Goal: Communication & Community: Answer question/provide support

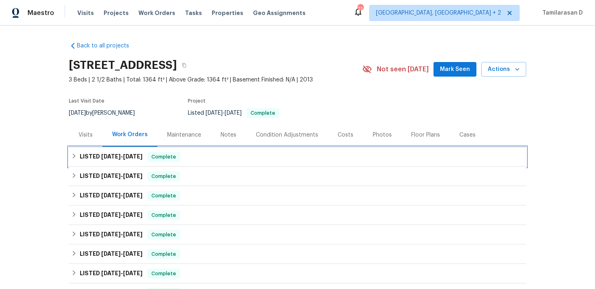
click at [83, 161] on h6 "LISTED [DATE] - [DATE]" at bounding box center [111, 157] width 63 height 10
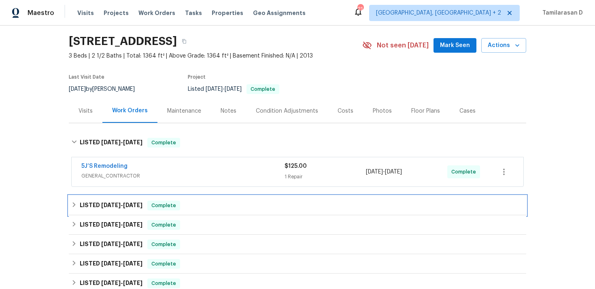
click at [121, 207] on span "7/28/25" at bounding box center [110, 205] width 19 height 6
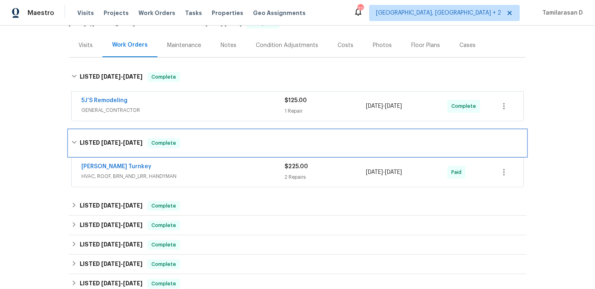
scroll to position [114, 0]
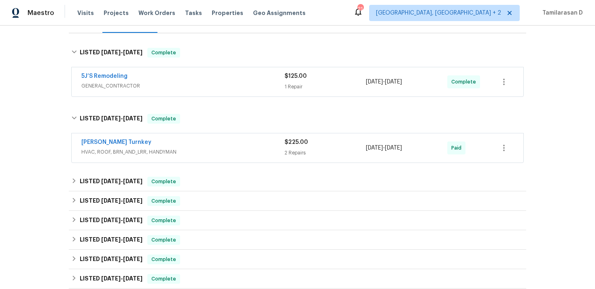
click at [185, 153] on span "HVAC, ROOF, BRN_AND_LRR, HANDYMAN" at bounding box center [182, 152] width 203 height 8
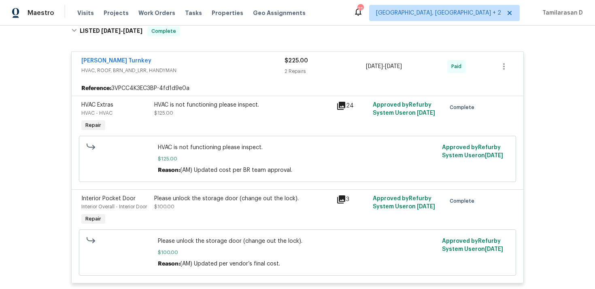
scroll to position [208, 0]
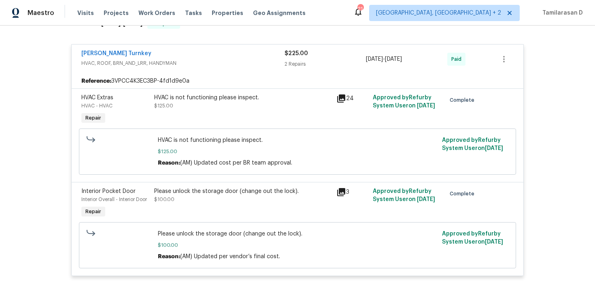
click at [206, 72] on div "Davis Turnkey HVAC, ROOF, BRN_AND_LRR, HANDYMAN $225.00 2 Repairs 7/28/2025 - 8…" at bounding box center [298, 59] width 452 height 29
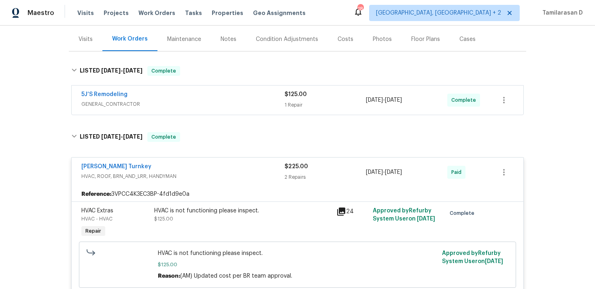
scroll to position [105, 0]
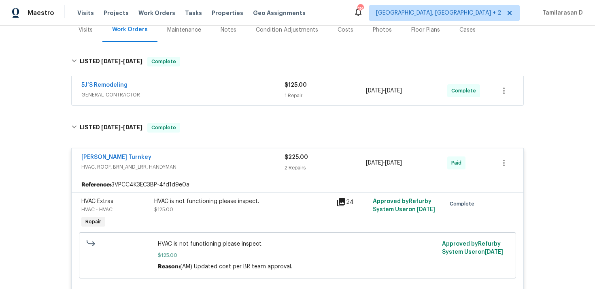
click at [164, 166] on span "HVAC, ROOF, BRN_AND_LRR, HANDYMAN" at bounding box center [182, 167] width 203 height 8
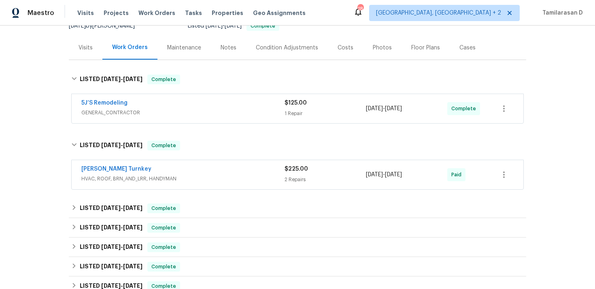
scroll to position [90, 0]
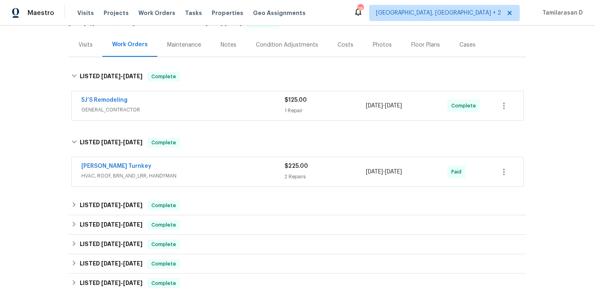
click at [168, 164] on div "Davis Turnkey" at bounding box center [182, 167] width 203 height 10
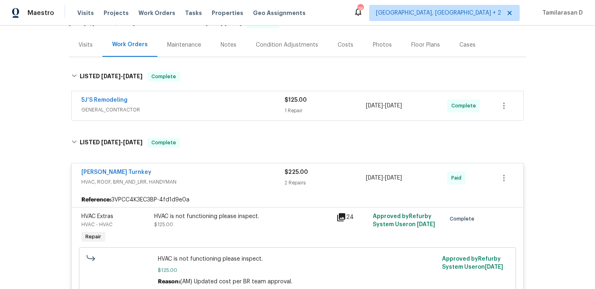
click at [152, 170] on div "Davis Turnkey" at bounding box center [182, 173] width 203 height 10
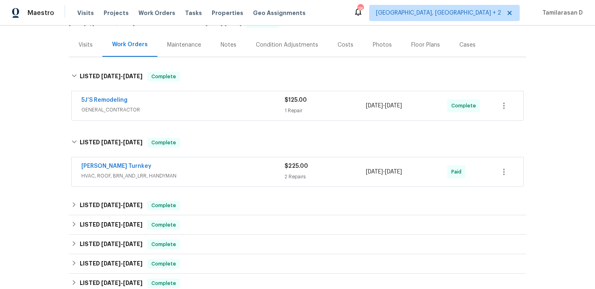
click at [150, 162] on div "Davis Turnkey" at bounding box center [182, 167] width 203 height 10
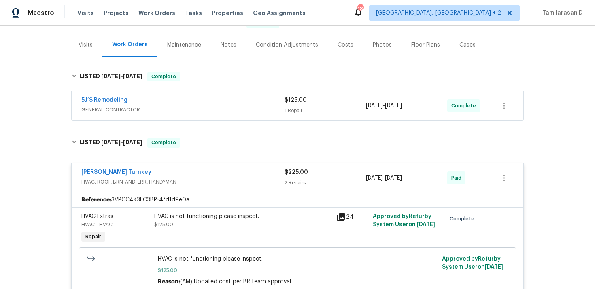
scroll to position [0, 0]
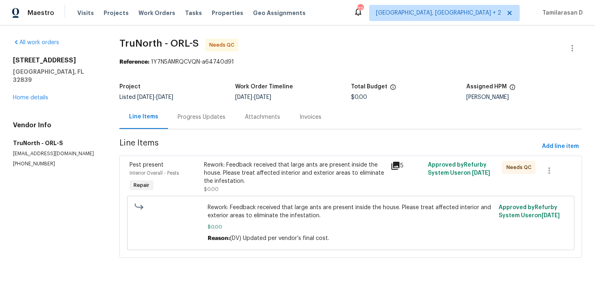
click at [210, 113] on div "Progress Updates" at bounding box center [201, 117] width 67 height 24
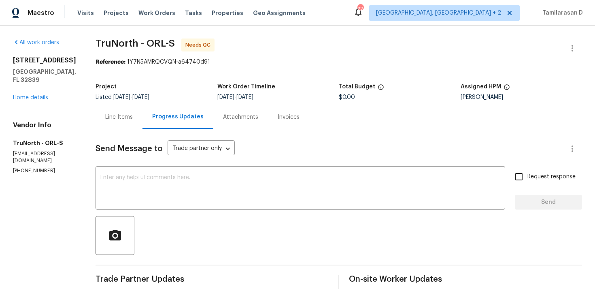
click at [142, 116] on div "Progress Updates" at bounding box center [177, 117] width 71 height 24
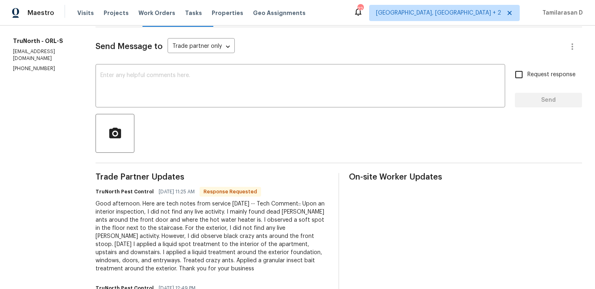
scroll to position [196, 0]
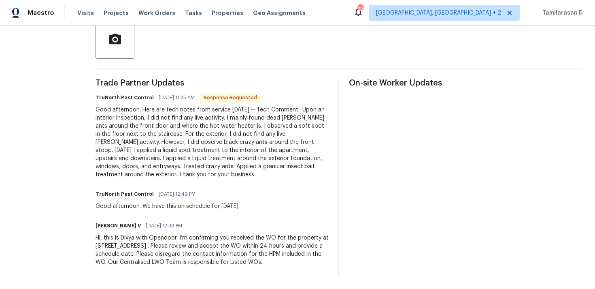
click at [181, 138] on div "Good afternoon. Here are tech notes from service today -- Tech Comment:: Upon a…" at bounding box center [212, 142] width 233 height 73
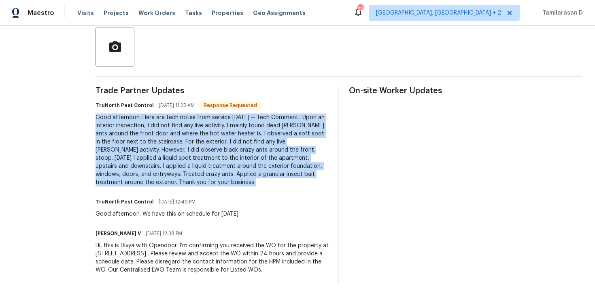
scroll to position [0, 0]
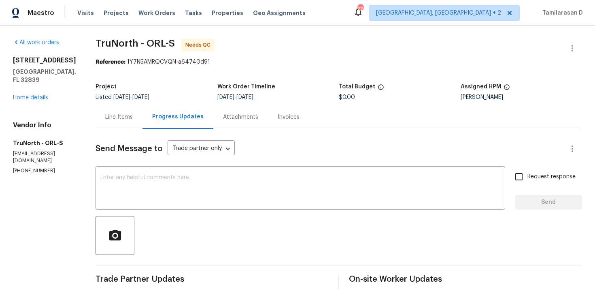
click at [106, 114] on div "Line Items" at bounding box center [119, 117] width 28 height 8
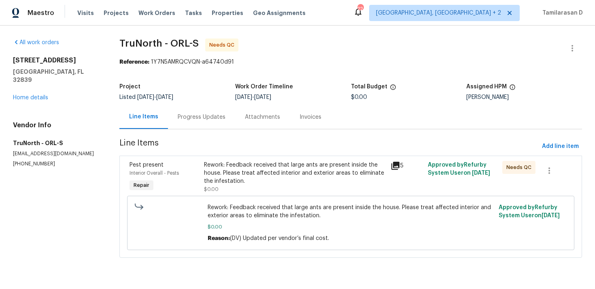
click at [282, 176] on div "Rework: Feedback received that large ants are present inside the house. Please …" at bounding box center [294, 173] width 181 height 24
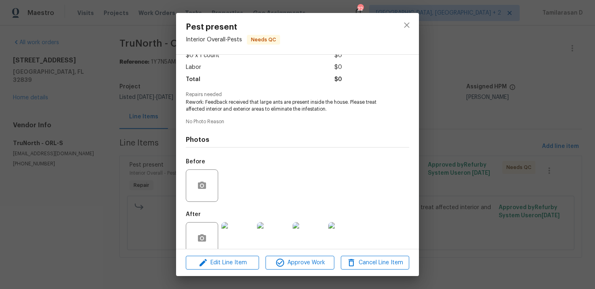
scroll to position [64, 0]
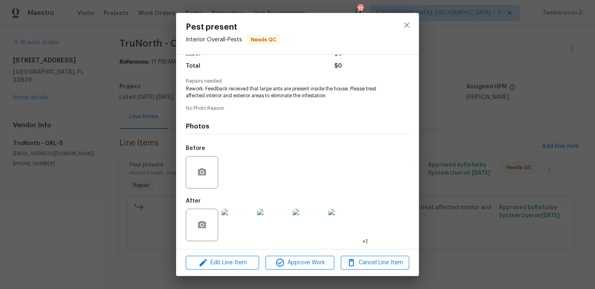
click at [244, 228] on img at bounding box center [237, 224] width 32 height 32
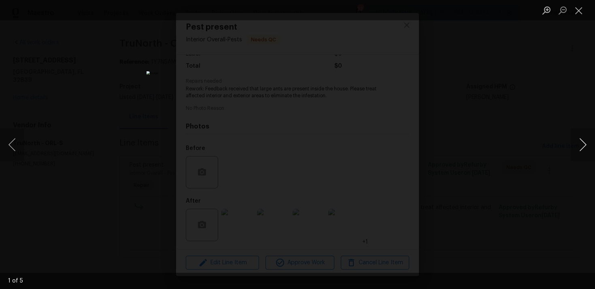
click at [578, 145] on button "Next image" at bounding box center [583, 144] width 24 height 32
click at [578, 13] on button "Close lightbox" at bounding box center [579, 10] width 16 height 14
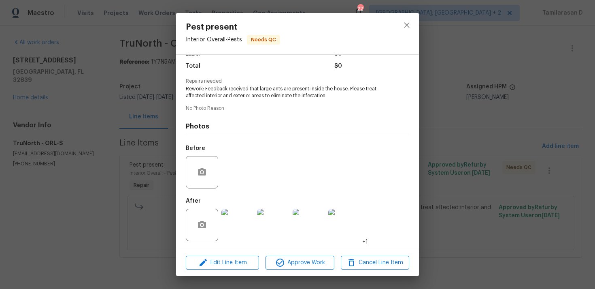
click at [231, 220] on img at bounding box center [237, 224] width 32 height 32
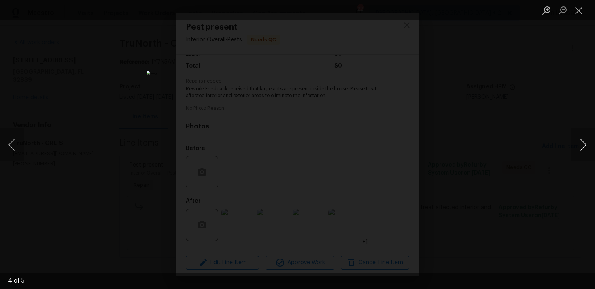
click at [585, 150] on button "Next image" at bounding box center [583, 144] width 24 height 32
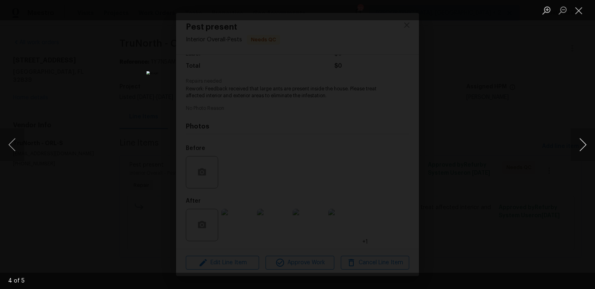
click at [585, 150] on button "Next image" at bounding box center [583, 144] width 24 height 32
click at [583, 150] on button "Next image" at bounding box center [583, 144] width 24 height 32
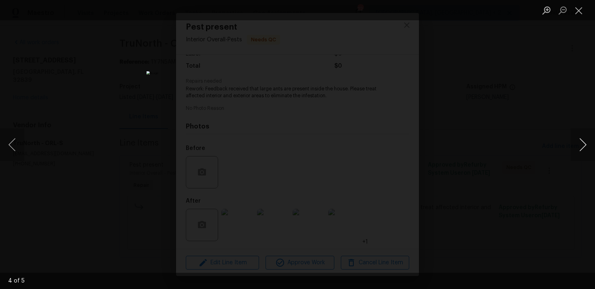
click at [583, 150] on button "Next image" at bounding box center [583, 144] width 24 height 32
click at [581, 147] on button "Next image" at bounding box center [583, 144] width 24 height 32
click at [581, 149] on button "Next image" at bounding box center [583, 144] width 24 height 32
click at [576, 13] on button "Close lightbox" at bounding box center [579, 10] width 16 height 14
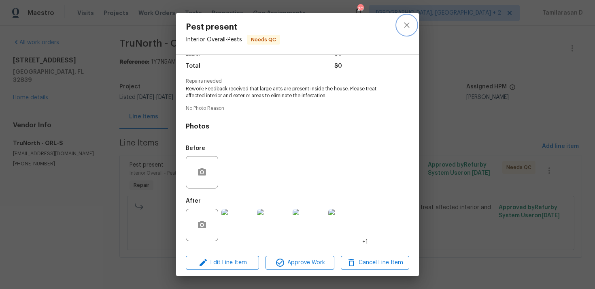
click at [402, 22] on icon "close" at bounding box center [407, 25] width 10 height 10
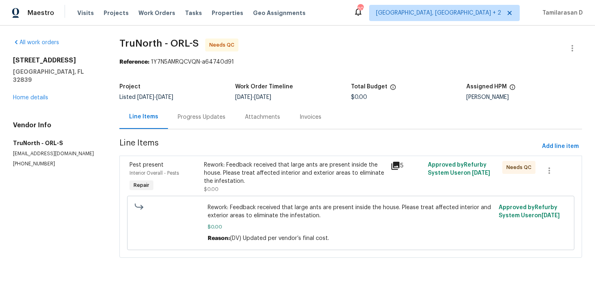
click at [197, 113] on div "Progress Updates" at bounding box center [202, 117] width 48 height 8
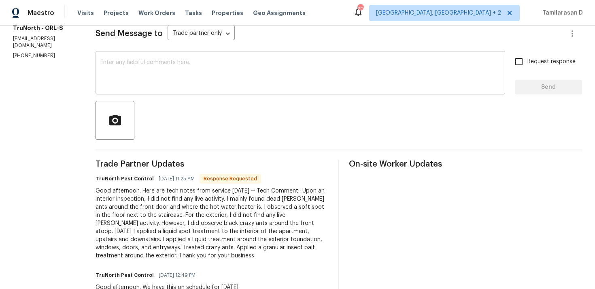
scroll to position [130, 0]
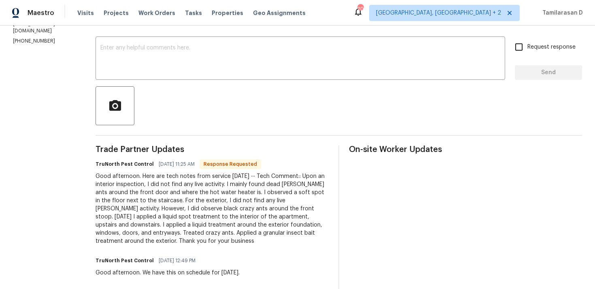
click at [209, 204] on div "Good afternoon. Here are tech notes from service today -- Tech Comment:: Upon a…" at bounding box center [212, 208] width 233 height 73
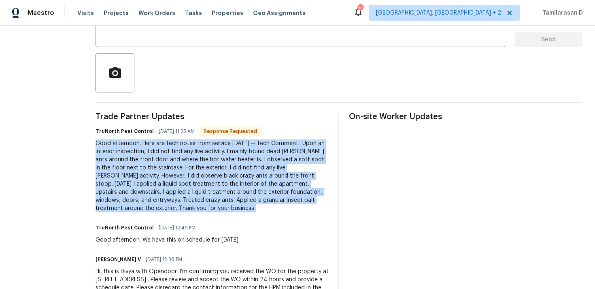
scroll to position [196, 0]
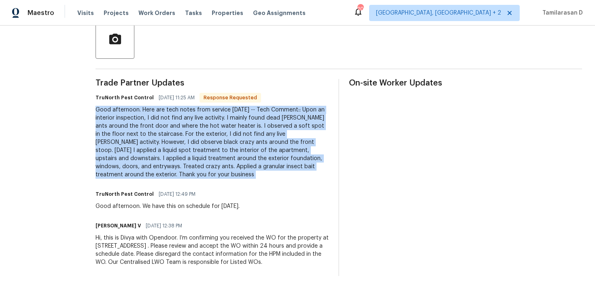
click at [149, 166] on div "Good afternoon. Here are tech notes from service today -- Tech Comment:: Upon a…" at bounding box center [212, 142] width 233 height 73
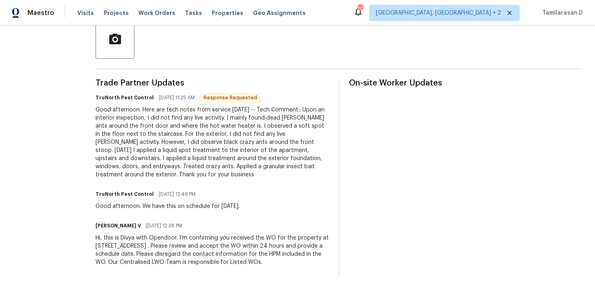
click at [149, 166] on div "Good afternoon. Here are tech notes from service today -- Tech Comment:: Upon a…" at bounding box center [212, 142] width 233 height 73
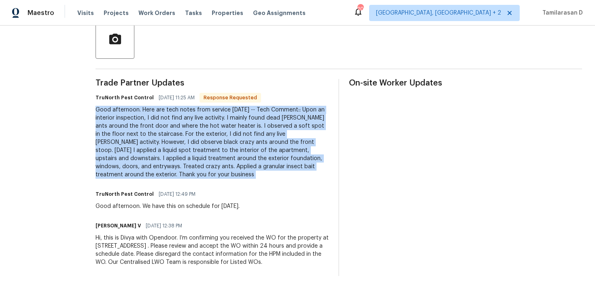
click at [143, 173] on div "Good afternoon. Here are tech notes from service today -- Tech Comment:: Upon a…" at bounding box center [212, 142] width 233 height 73
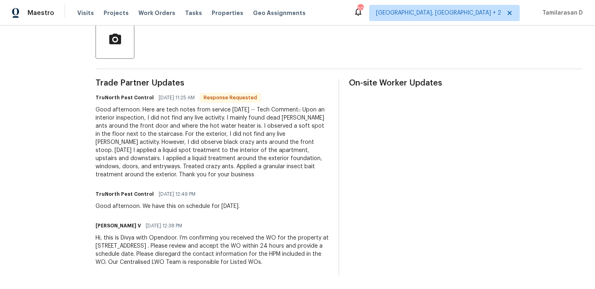
click at [143, 173] on div "Good afternoon. Here are tech notes from service today -- Tech Comment:: Upon a…" at bounding box center [212, 142] width 233 height 73
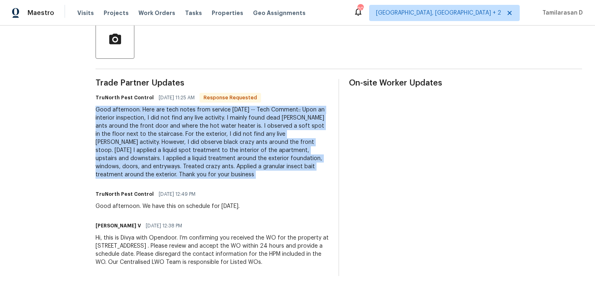
click at [142, 166] on div "Good afternoon. Here are tech notes from service today -- Tech Comment:: Upon a…" at bounding box center [212, 142] width 233 height 73
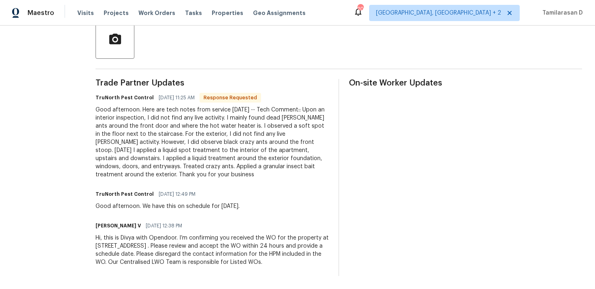
click at [142, 166] on div "Good afternoon. Here are tech notes from service today -- Tech Comment:: Upon a…" at bounding box center [212, 142] width 233 height 73
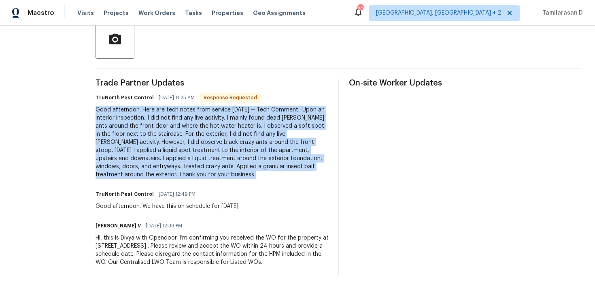
click at [142, 166] on div "Good afternoon. Here are tech notes from service today -- Tech Comment:: Upon a…" at bounding box center [212, 142] width 233 height 73
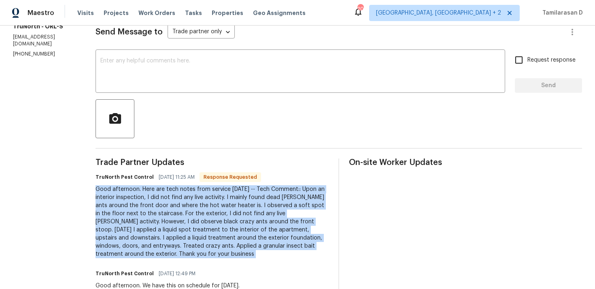
scroll to position [85, 0]
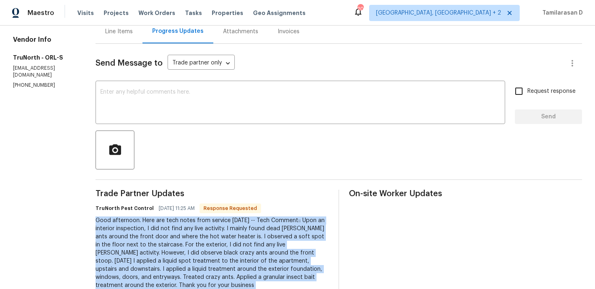
click at [111, 35] on div "Line Items" at bounding box center [119, 31] width 47 height 24
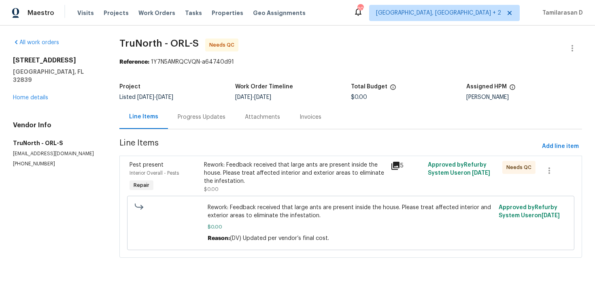
click at [245, 181] on div "Rework: Feedback received that large ants are present inside the house. Please …" at bounding box center [294, 173] width 181 height 24
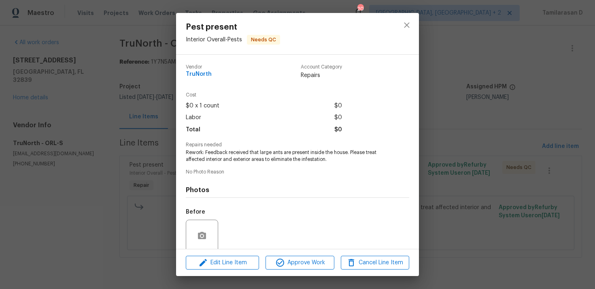
scroll to position [64, 0]
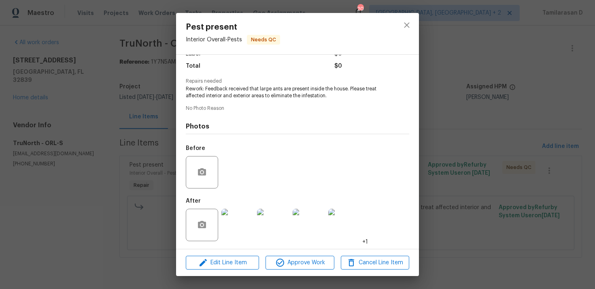
click at [242, 213] on img at bounding box center [237, 224] width 32 height 32
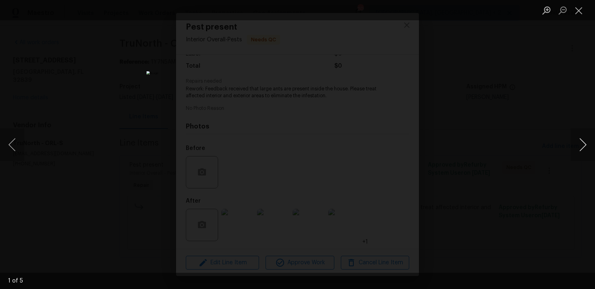
click at [578, 147] on button "Next image" at bounding box center [583, 144] width 24 height 32
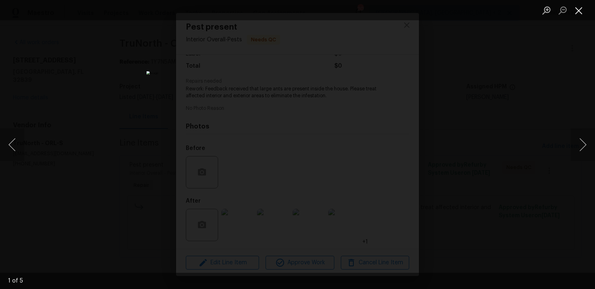
click at [574, 9] on button "Close lightbox" at bounding box center [579, 10] width 16 height 14
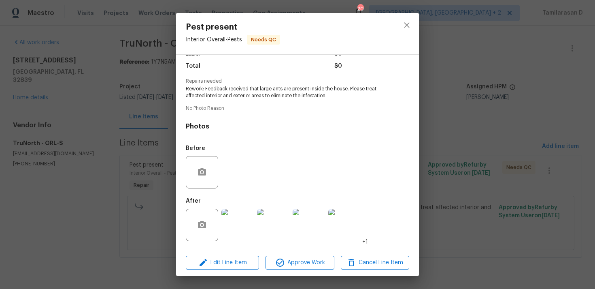
click at [390, 31] on div "Pest present Interior Overall - Pests Needs QC" at bounding box center [297, 33] width 243 height 41
click at [410, 21] on icon "close" at bounding box center [407, 25] width 10 height 10
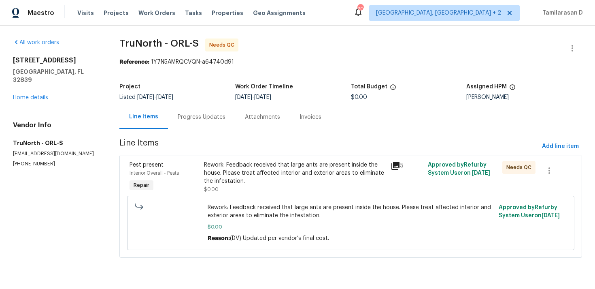
click at [190, 118] on div "Progress Updates" at bounding box center [202, 117] width 48 height 8
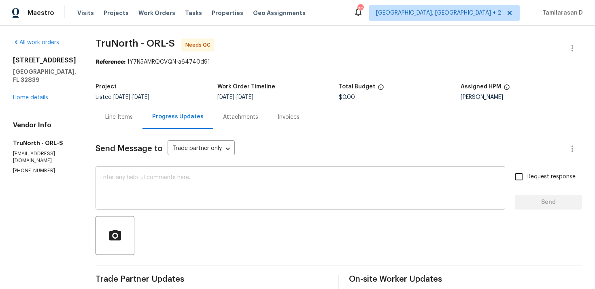
scroll to position [196, 0]
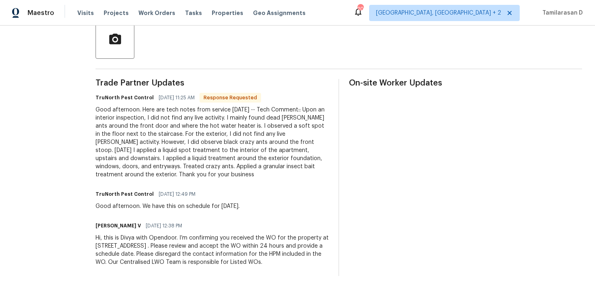
click at [205, 142] on div "Good afternoon. Here are tech notes from service today -- Tech Comment:: Upon a…" at bounding box center [212, 142] width 233 height 73
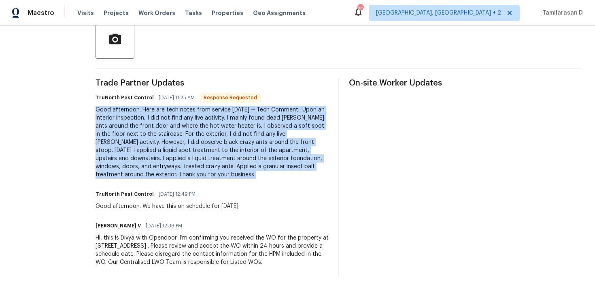
click at [205, 142] on div "Good afternoon. Here are tech notes from service today -- Tech Comment:: Upon a…" at bounding box center [212, 142] width 233 height 73
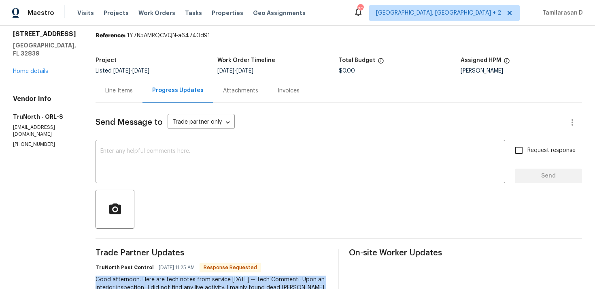
scroll to position [0, 0]
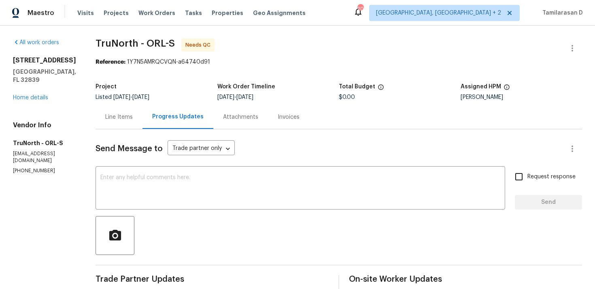
click at [123, 110] on div "Line Items" at bounding box center [119, 117] width 47 height 24
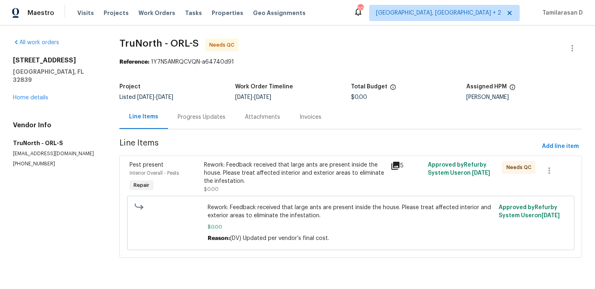
click at [192, 121] on div "Progress Updates" at bounding box center [201, 117] width 67 height 24
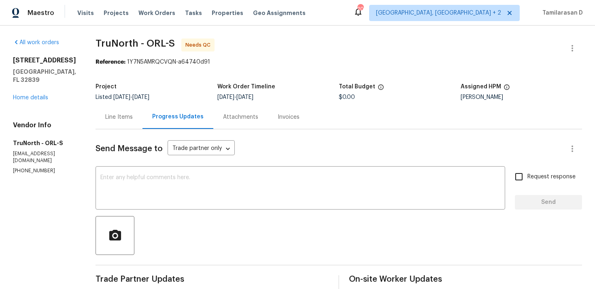
click at [111, 119] on div "Line Items" at bounding box center [119, 117] width 28 height 8
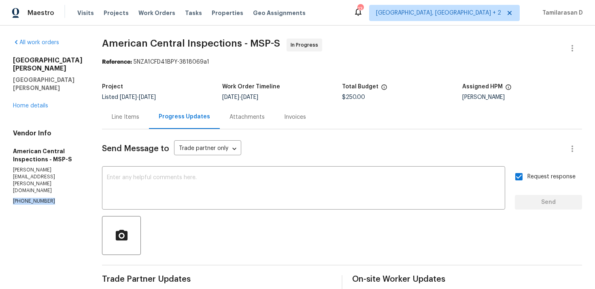
click at [113, 117] on div "Line Items" at bounding box center [126, 117] width 28 height 8
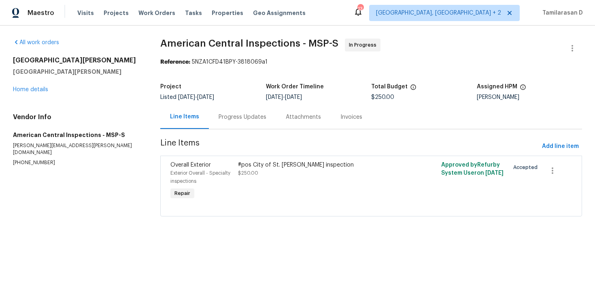
click at [221, 120] on div "Progress Updates" at bounding box center [243, 117] width 48 height 8
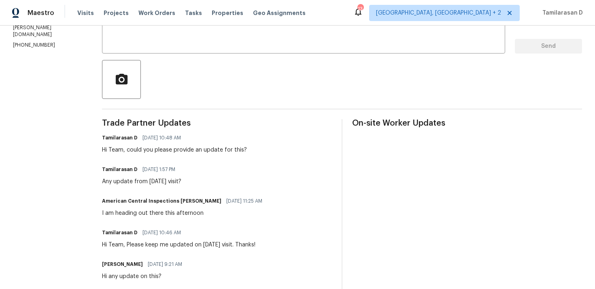
scroll to position [157, 0]
click at [192, 149] on div "Hi Team, could you please provide an update for this?" at bounding box center [174, 149] width 145 height 8
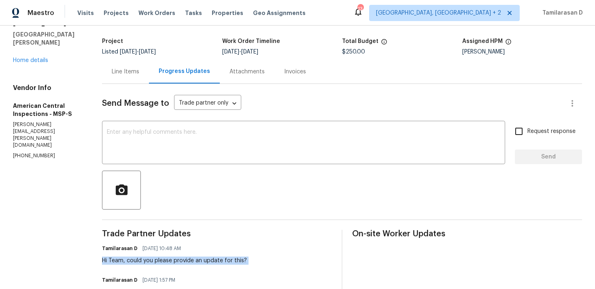
scroll to position [0, 0]
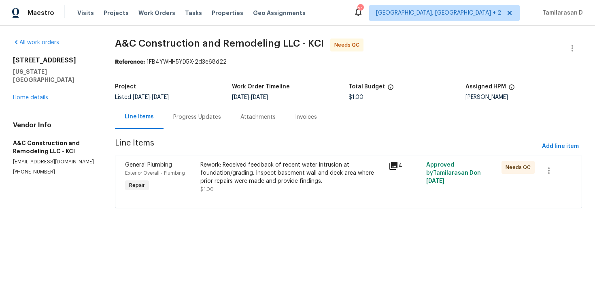
click at [194, 120] on div "Progress Updates" at bounding box center [197, 117] width 48 height 8
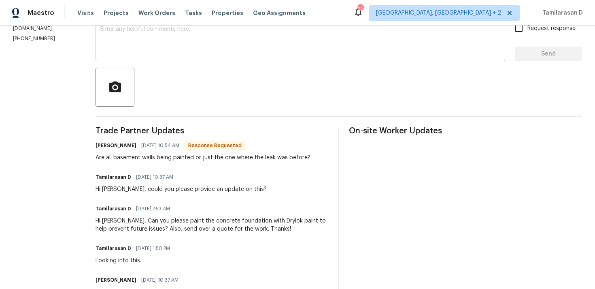
scroll to position [175, 0]
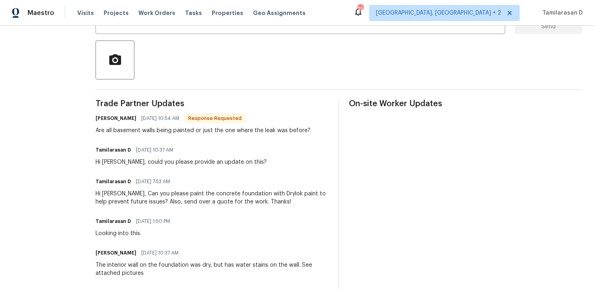
click at [168, 132] on div "Are all basement walls being painted or just the one where the leak was before?" at bounding box center [203, 130] width 215 height 8
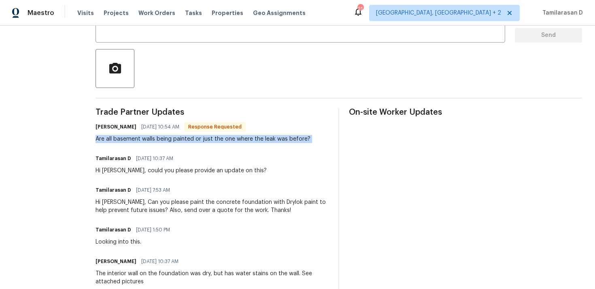
scroll to position [161, 0]
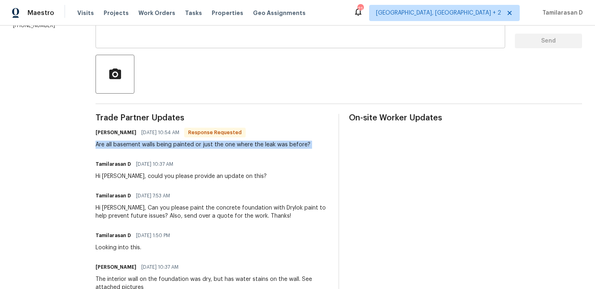
click at [171, 45] on div "x ​" at bounding box center [301, 27] width 410 height 41
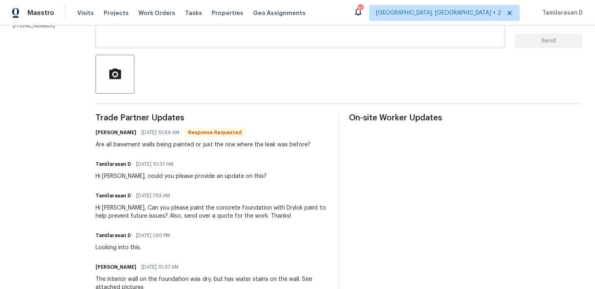
scroll to position [20, 0]
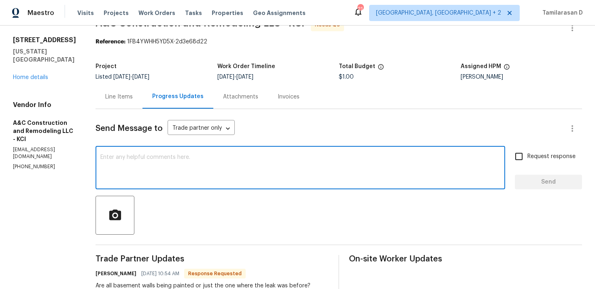
paste textarea "can you do me a favor and send over a quote for painting both options — one for…"
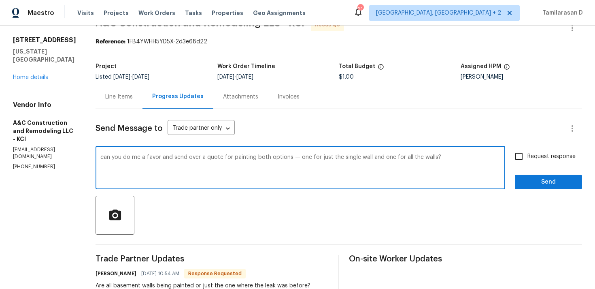
scroll to position [0, 0]
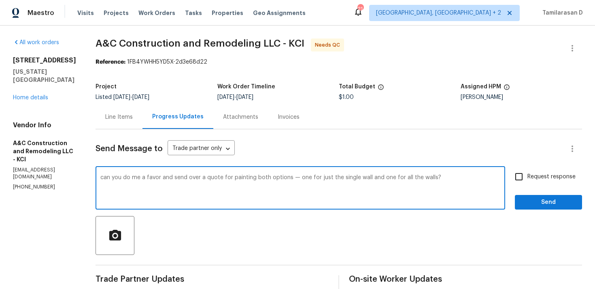
type textarea "can you do me a favor and send over a quote for painting both options — one for…"
click at [516, 204] on button "Send" at bounding box center [548, 202] width 67 height 15
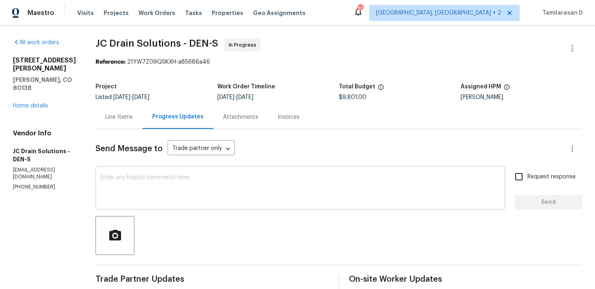
scroll to position [106, 0]
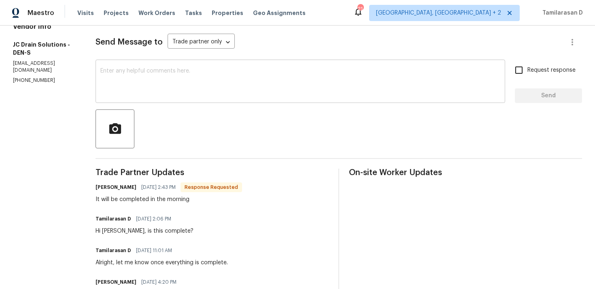
click at [159, 76] on textarea at bounding box center [300, 82] width 400 height 28
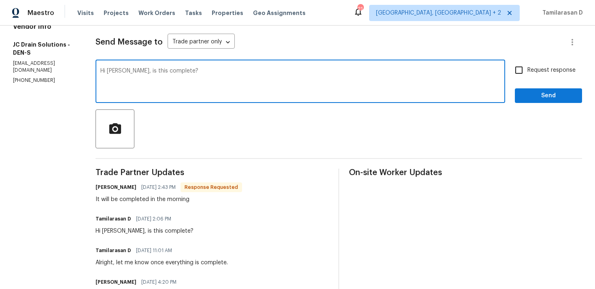
type textarea "Hi [PERSON_NAME], is this complete?"
click at [513, 69] on input "Request response" at bounding box center [518, 70] width 17 height 17
checkbox input "true"
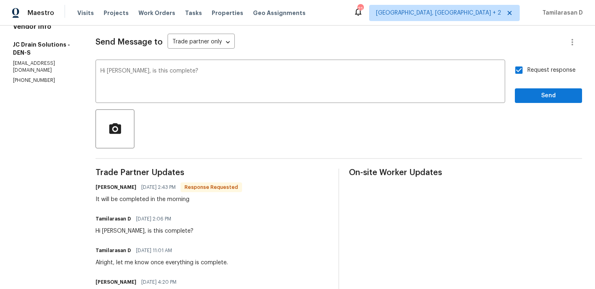
click at [533, 87] on div "Request response Send" at bounding box center [548, 82] width 67 height 41
click at [534, 94] on span "Send" at bounding box center [548, 96] width 54 height 10
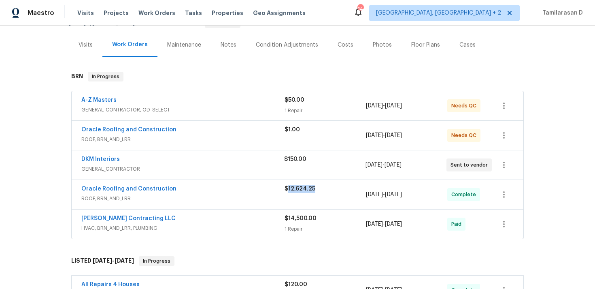
scroll to position [94, 0]
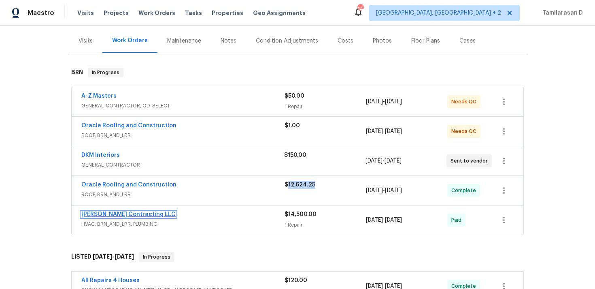
click at [117, 215] on link "[PERSON_NAME] Contracting LLC" at bounding box center [128, 214] width 94 height 6
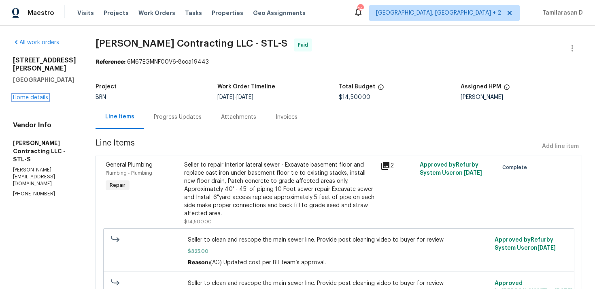
click at [37, 97] on link "Home details" at bounding box center [30, 98] width 35 height 6
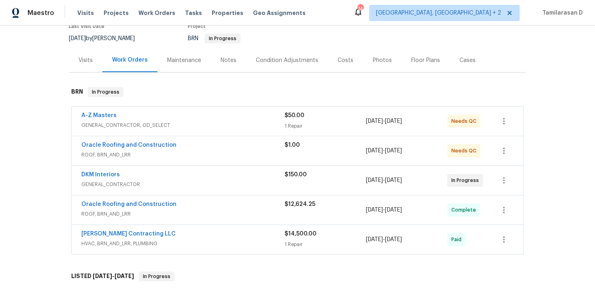
scroll to position [57, 0]
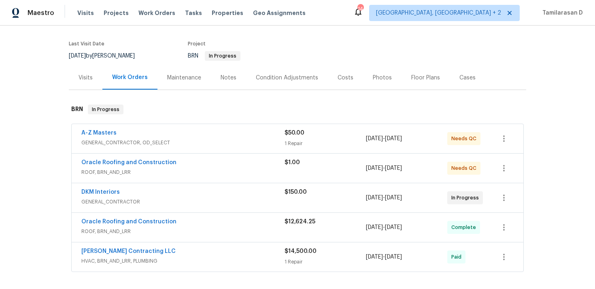
click at [181, 186] on div "DKM Interiors GENERAL_CONTRACTOR $150.00 8/14/2025 - 8/15/2025 In Progress" at bounding box center [298, 197] width 452 height 29
click at [183, 170] on span "ROOF, BRN_AND_LRR" at bounding box center [182, 172] width 203 height 8
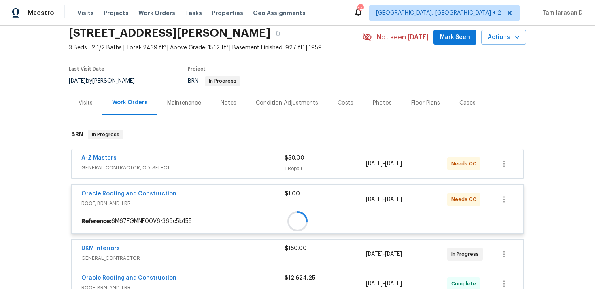
scroll to position [28, 0]
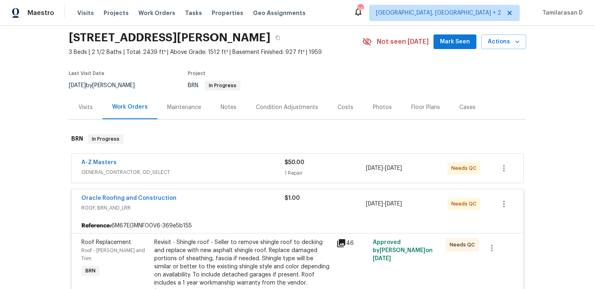
click at [178, 206] on span "ROOF, BRN_AND_LRR" at bounding box center [182, 208] width 203 height 8
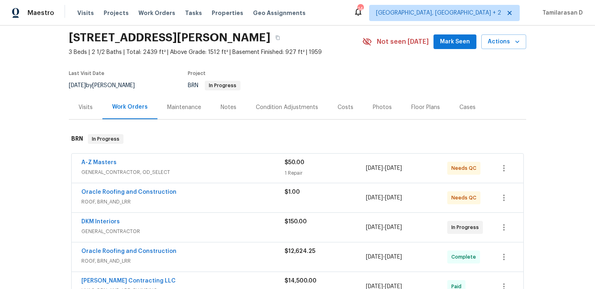
click at [179, 163] on div "A-Z Masters" at bounding box center [182, 163] width 203 height 10
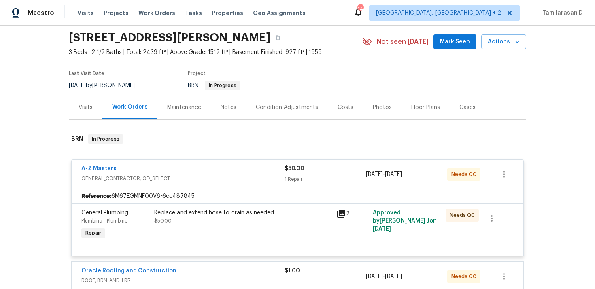
click at [177, 176] on span "GENERAL_CONTRACTOR, OD_SELECT" at bounding box center [182, 178] width 203 height 8
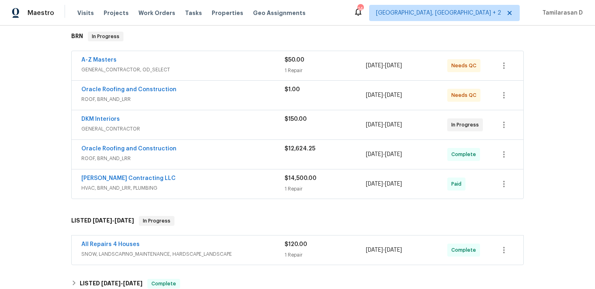
scroll to position [132, 0]
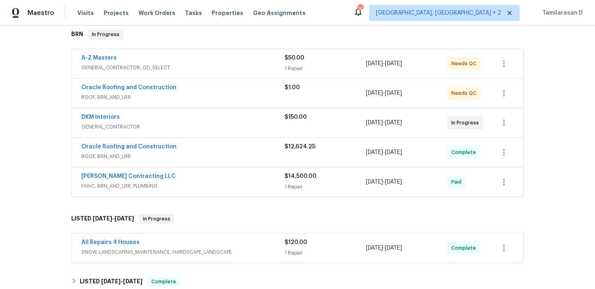
click at [181, 154] on span "ROOF, BRN_AND_LRR" at bounding box center [182, 156] width 203 height 8
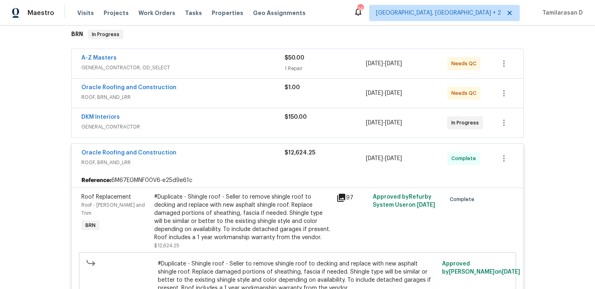
click at [185, 157] on div "Oracle Roofing and Construction" at bounding box center [182, 154] width 203 height 10
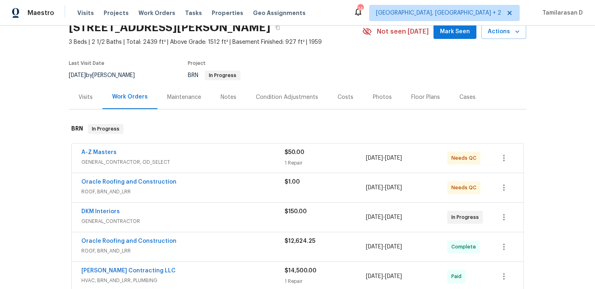
scroll to position [0, 0]
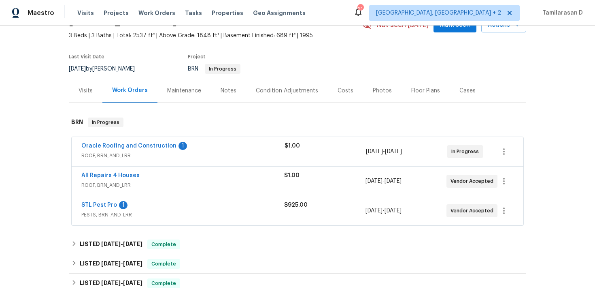
scroll to position [52, 0]
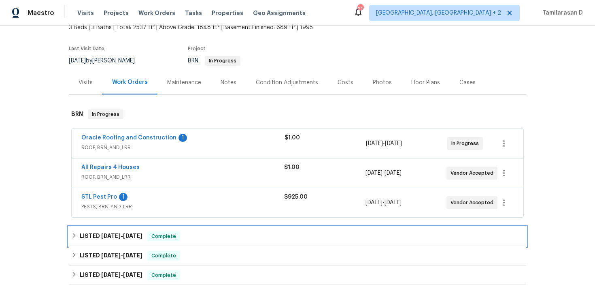
click at [75, 234] on icon at bounding box center [74, 235] width 6 height 6
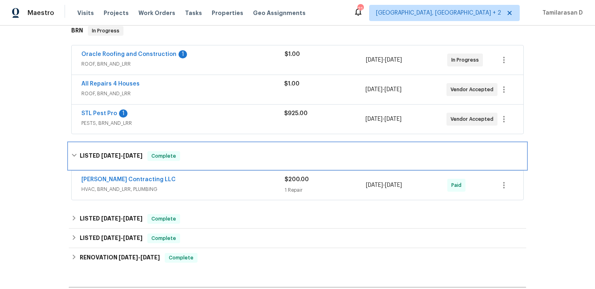
scroll to position [167, 0]
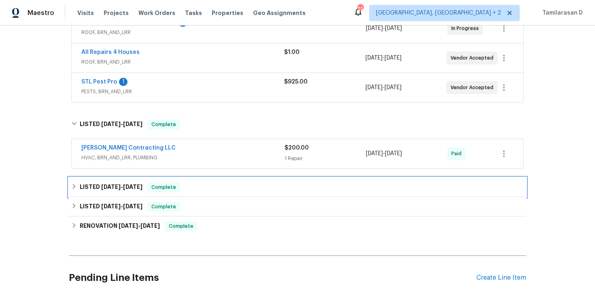
click at [77, 181] on div "LISTED [DATE] - [DATE] Complete" at bounding box center [297, 186] width 457 height 19
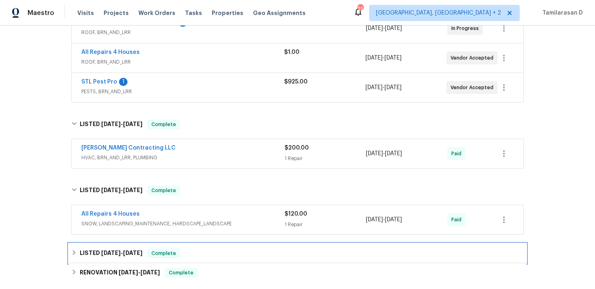
click at [74, 249] on icon at bounding box center [74, 252] width 6 height 6
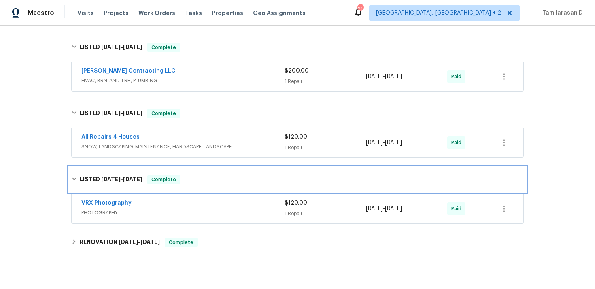
scroll to position [256, 0]
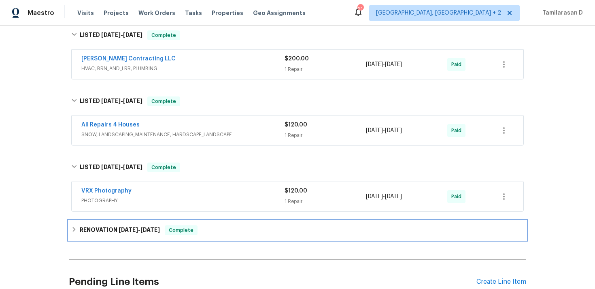
click at [71, 230] on icon at bounding box center [74, 229] width 6 height 6
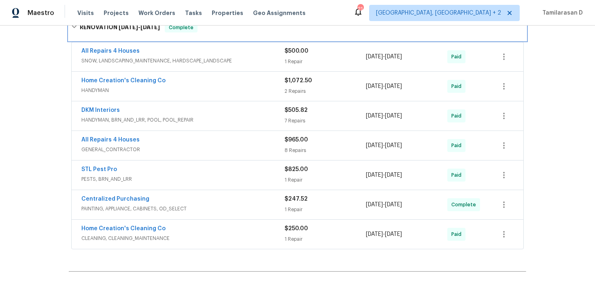
scroll to position [461, 0]
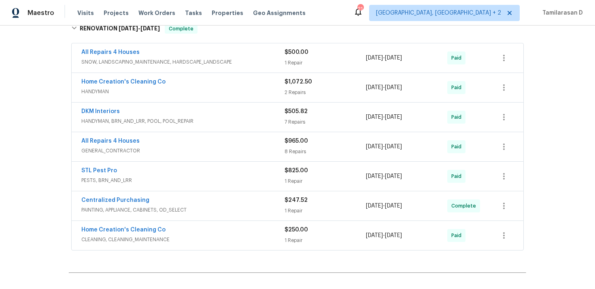
click at [169, 183] on span "PESTS, BRN_AND_LRR" at bounding box center [182, 180] width 203 height 8
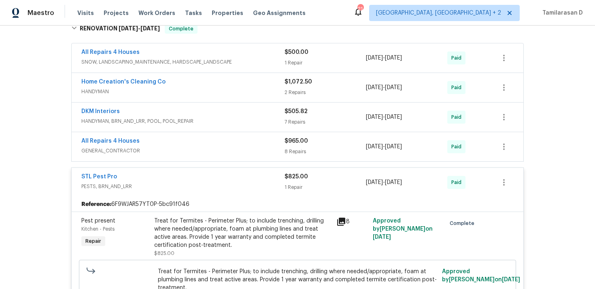
click at [161, 178] on div "STL Pest Pro" at bounding box center [182, 177] width 203 height 10
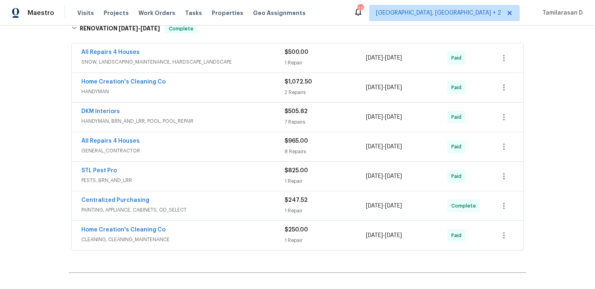
click at [160, 145] on div "All Repairs 4 Houses" at bounding box center [182, 142] width 203 height 10
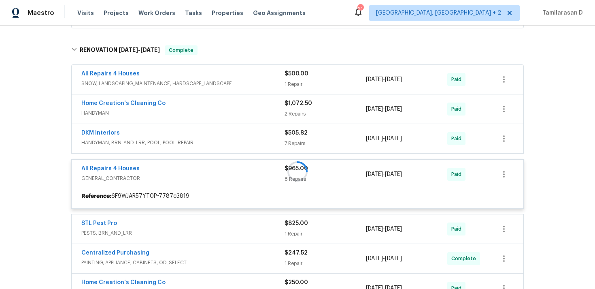
scroll to position [435, 0]
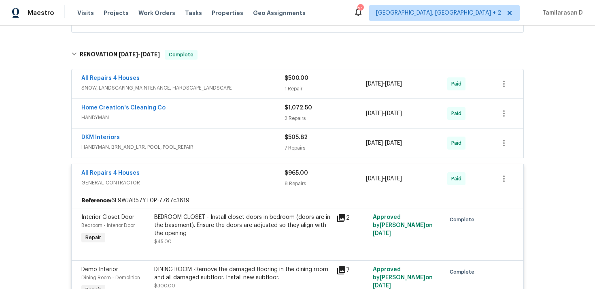
click at [158, 178] on div "All Repairs 4 Houses" at bounding box center [182, 174] width 203 height 10
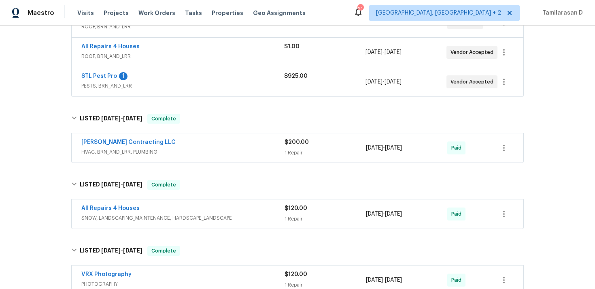
scroll to position [168, 0]
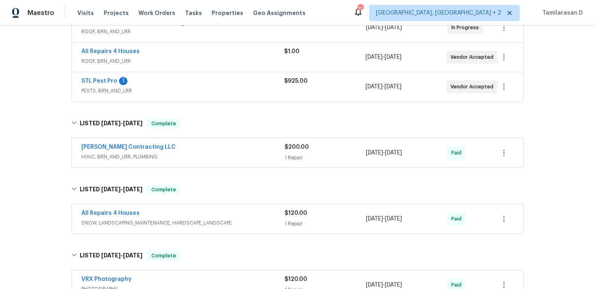
click at [199, 149] on div "[PERSON_NAME] Contracting LLC" at bounding box center [182, 148] width 203 height 10
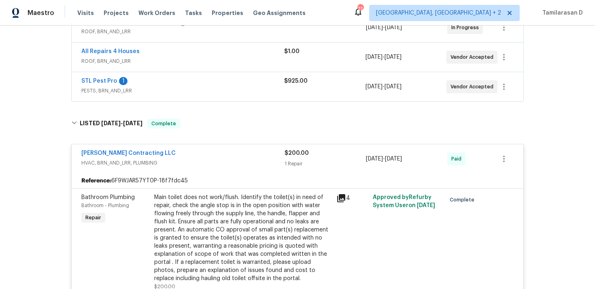
click at [194, 152] on div "[PERSON_NAME] Contracting LLC" at bounding box center [182, 154] width 203 height 10
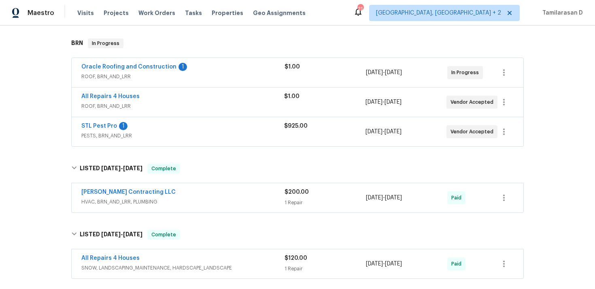
scroll to position [105, 0]
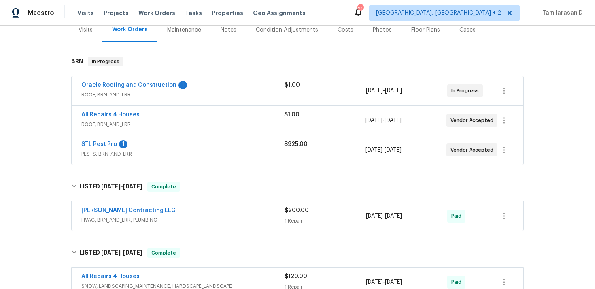
click at [211, 96] on span "ROOF, BRN_AND_LRR" at bounding box center [182, 95] width 203 height 8
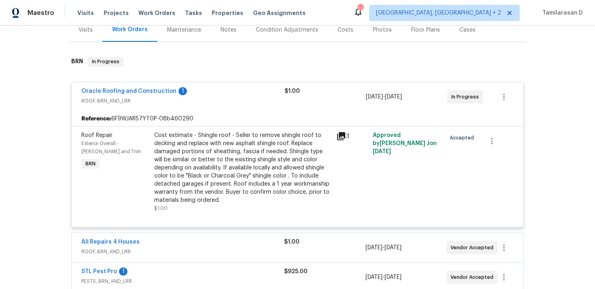
click at [204, 101] on span "ROOF, BRN_AND_LRR" at bounding box center [182, 101] width 203 height 8
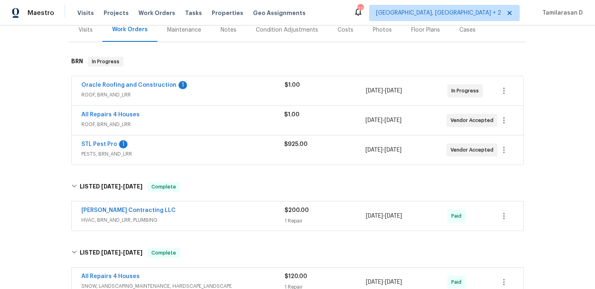
click at [208, 123] on span "ROOF, BRN_AND_LRR" at bounding box center [182, 124] width 203 height 8
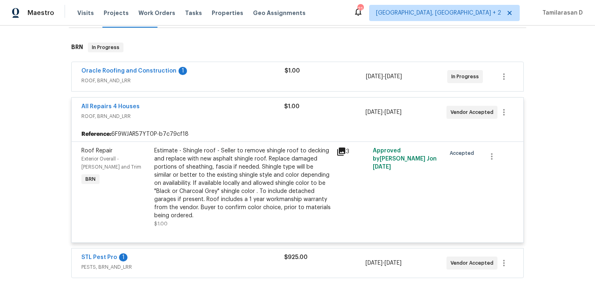
scroll to position [121, 0]
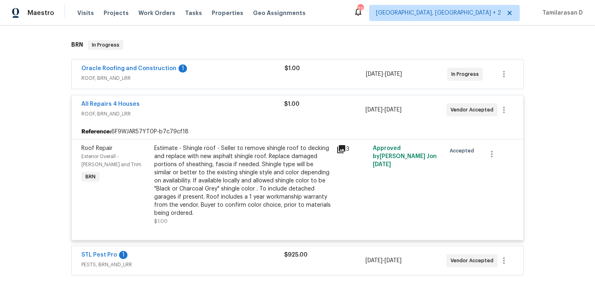
click at [205, 115] on span "ROOF, BRN_AND_LRR" at bounding box center [182, 114] width 203 height 8
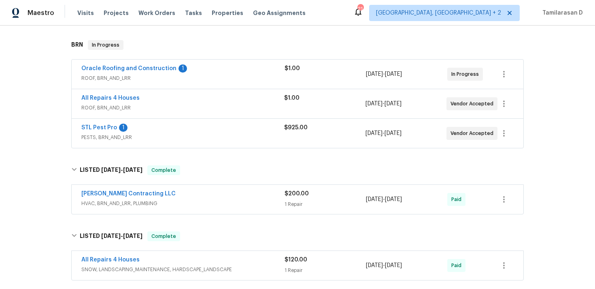
click at [203, 134] on span "PESTS, BRN_AND_LRR" at bounding box center [182, 137] width 203 height 8
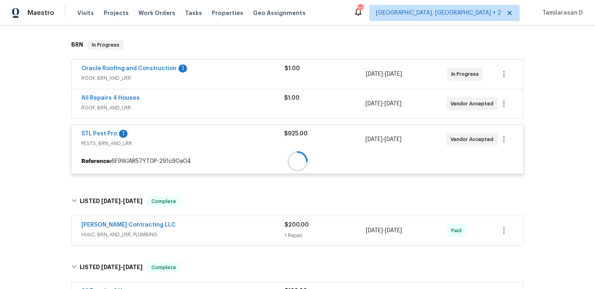
scroll to position [130, 0]
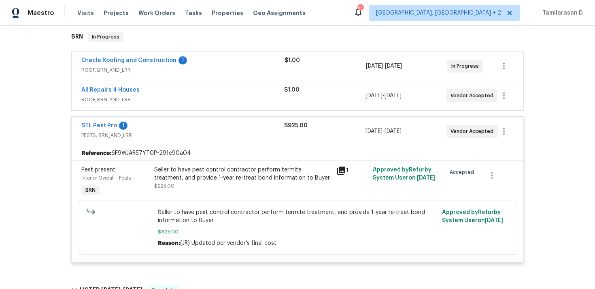
click at [197, 130] on div "STL Pest Pro 1" at bounding box center [182, 126] width 203 height 10
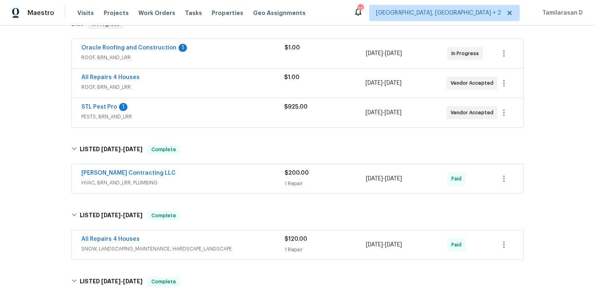
scroll to position [143, 0]
click at [187, 116] on span "PESTS, BRN_AND_LRR" at bounding box center [182, 116] width 203 height 8
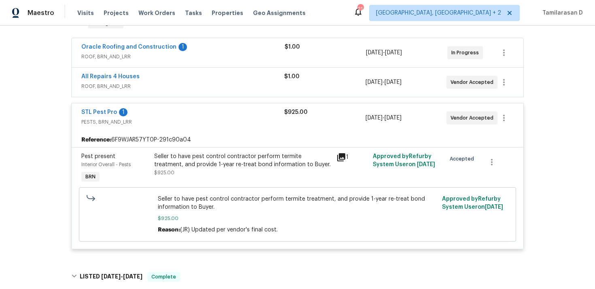
scroll to position [149, 0]
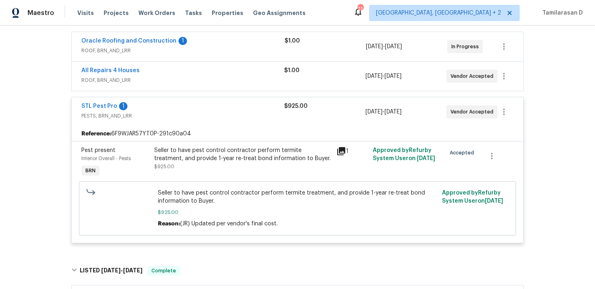
click at [183, 105] on div "STL Pest Pro 1" at bounding box center [182, 107] width 203 height 10
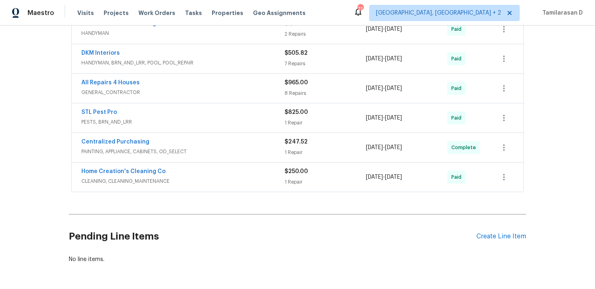
scroll to position [549, 0]
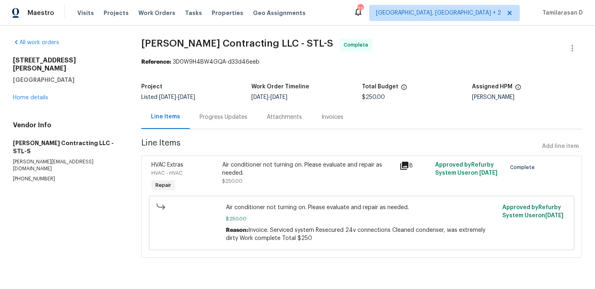
click at [218, 106] on div "Progress Updates" at bounding box center [223, 117] width 67 height 24
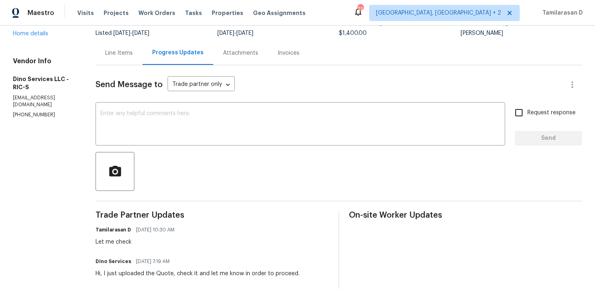
scroll to position [17, 0]
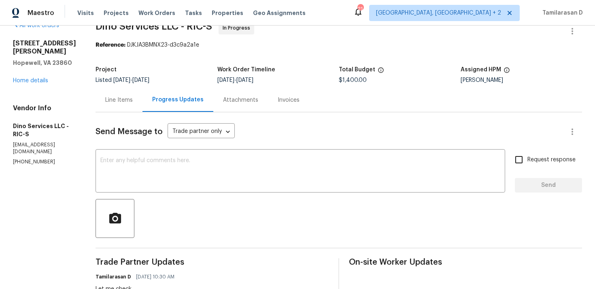
click at [105, 96] on div "Line Items" at bounding box center [119, 100] width 28 height 8
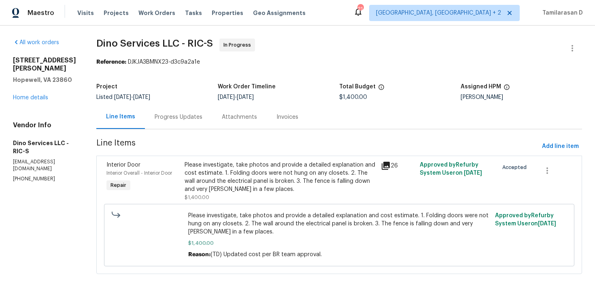
click at [265, 181] on div "Please investigate, take photos and provide a detailed explanation and cost est…" at bounding box center [280, 177] width 191 height 32
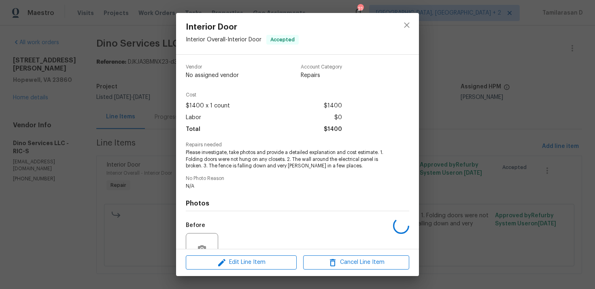
scroll to position [77, 0]
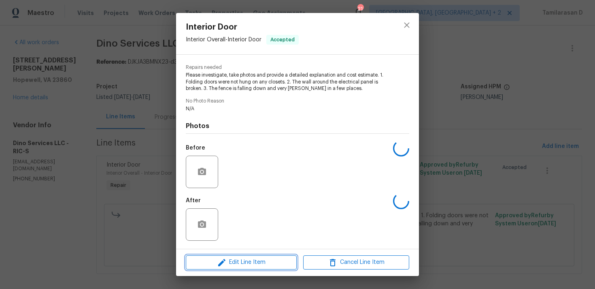
click at [234, 262] on span "Edit Line Item" at bounding box center [241, 262] width 106 height 10
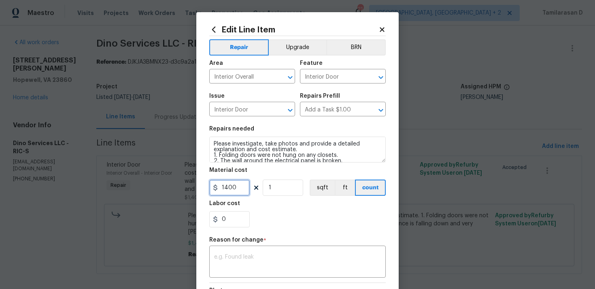
click at [228, 189] on input "1400" at bounding box center [229, 187] width 40 height 16
type input "2075"
click at [242, 264] on textarea at bounding box center [297, 262] width 167 height 17
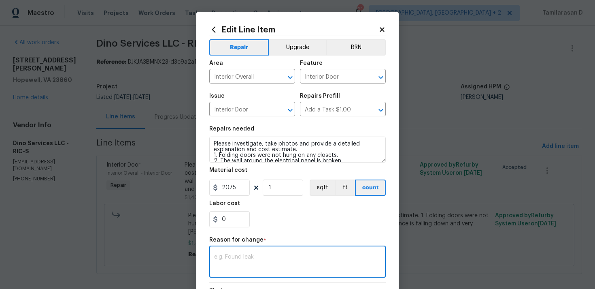
paste textarea "(TD) Updated cost per BR team approval."
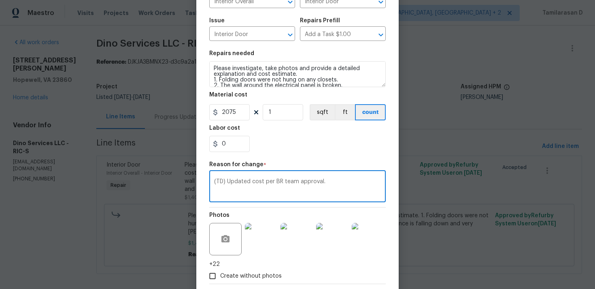
scroll to position [119, 0]
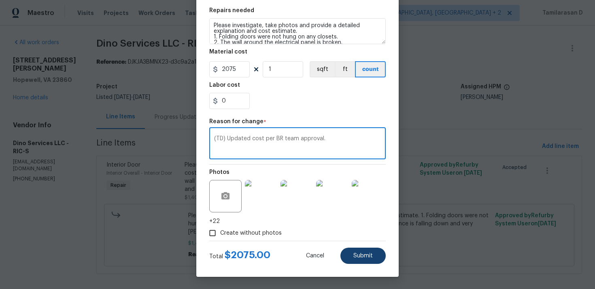
type textarea "(TD) Updated cost per BR team approval."
click at [358, 253] on span "Submit" at bounding box center [362, 256] width 19 height 6
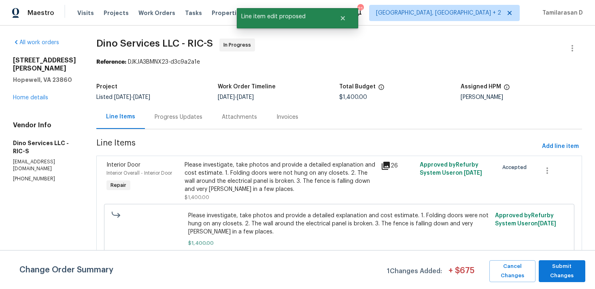
scroll to position [0, 0]
click at [573, 274] on span "Submit Changes" at bounding box center [562, 271] width 38 height 19
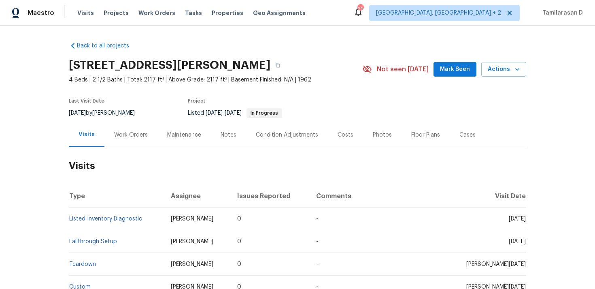
click at [117, 138] on div "Work Orders" at bounding box center [131, 135] width 34 height 8
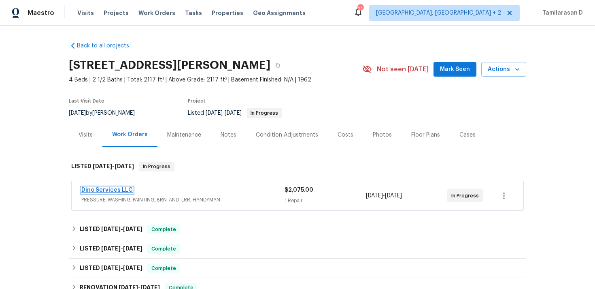
click at [111, 188] on link "Dino Services LLC" at bounding box center [106, 190] width 51 height 6
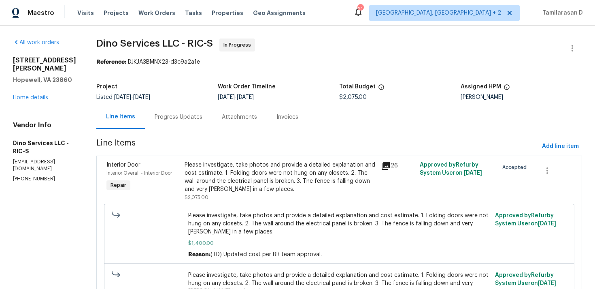
click at [200, 117] on div "Progress Updates" at bounding box center [179, 117] width 48 height 8
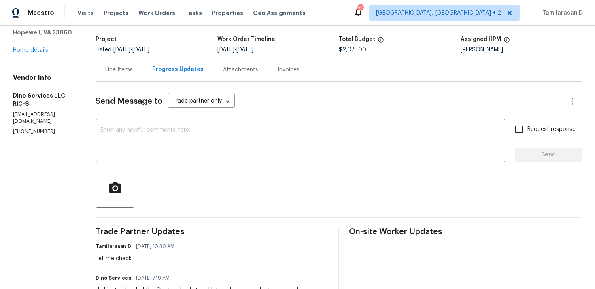
scroll to position [155, 0]
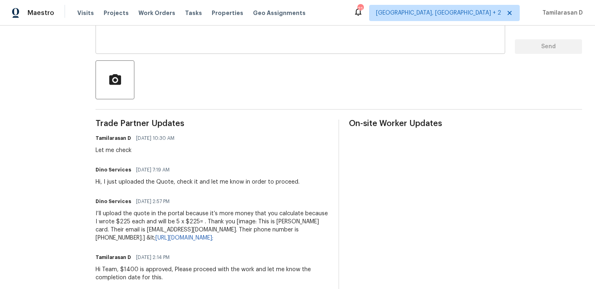
click at [166, 43] on textarea at bounding box center [300, 33] width 400 height 28
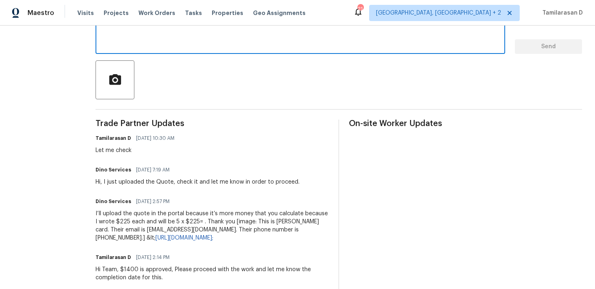
click at [166, 43] on textarea at bounding box center [300, 33] width 400 height 28
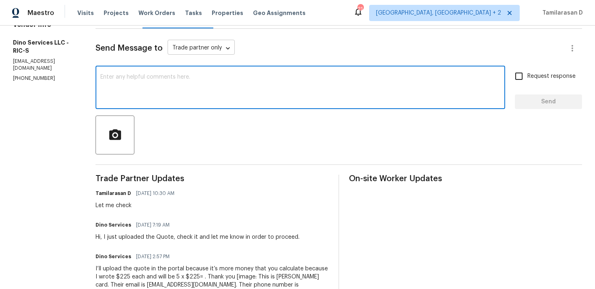
scroll to position [96, 0]
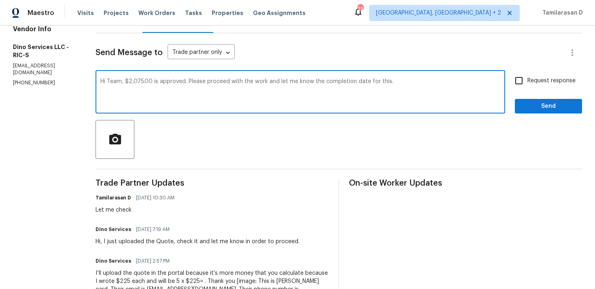
type textarea "Hi Team, $2,075.00 is approved. Please proceed with the work and let me know th…"
click at [530, 85] on label "Request response" at bounding box center [542, 80] width 65 height 17
click at [527, 85] on input "Request response" at bounding box center [518, 80] width 17 height 17
checkbox input "true"
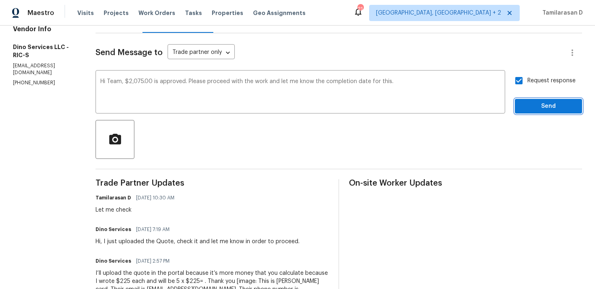
click at [548, 108] on span "Send" at bounding box center [548, 106] width 54 height 10
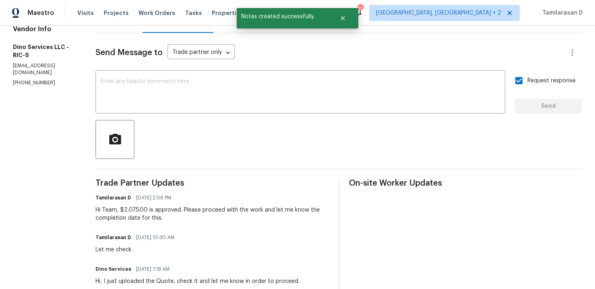
scroll to position [0, 0]
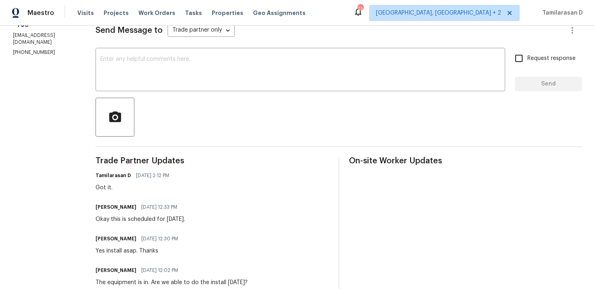
scroll to position [108, 0]
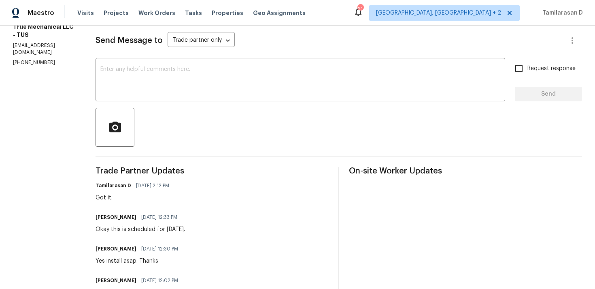
click at [138, 225] on div "Okay this is scheduled for [DATE]." at bounding box center [140, 229] width 89 height 8
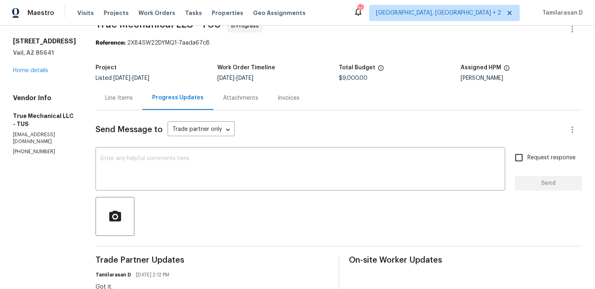
scroll to position [0, 0]
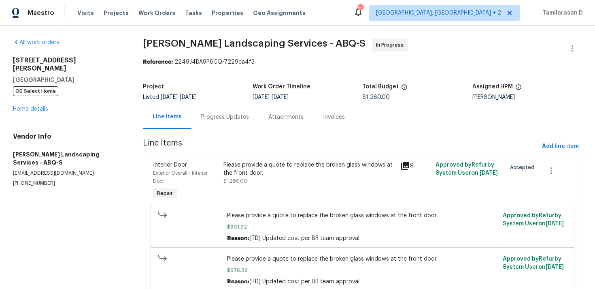
click at [215, 119] on div "Progress Updates" at bounding box center [225, 117] width 48 height 8
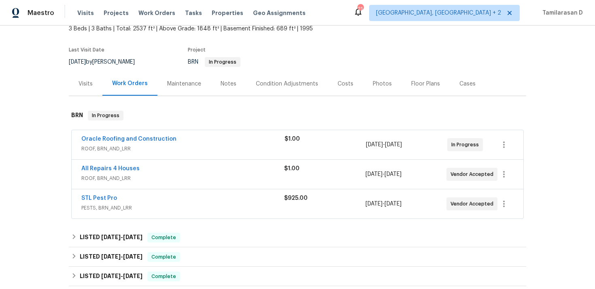
scroll to position [64, 0]
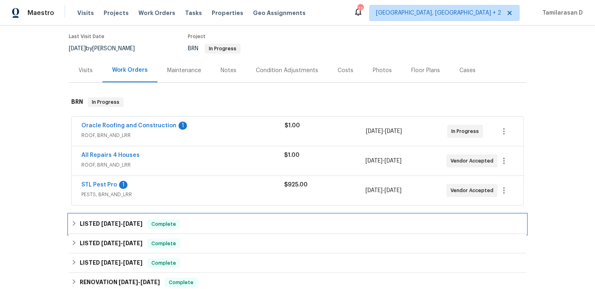
click at [91, 228] on h6 "LISTED [DATE] - [DATE]" at bounding box center [111, 224] width 63 height 10
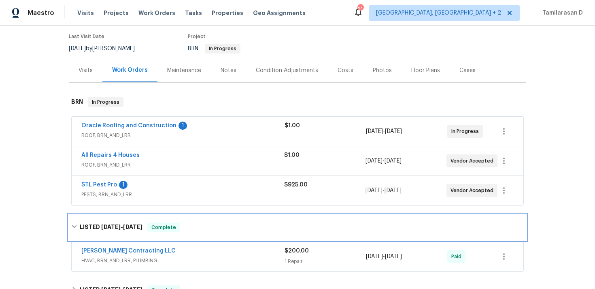
scroll to position [171, 0]
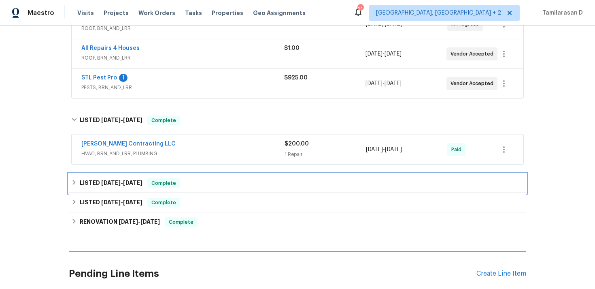
click at [97, 184] on h6 "LISTED 4/21/25 - 4/22/25" at bounding box center [111, 183] width 63 height 10
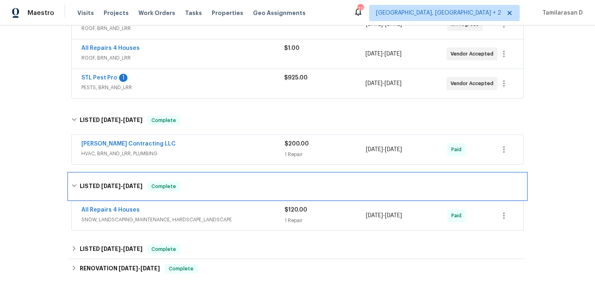
scroll to position [253, 0]
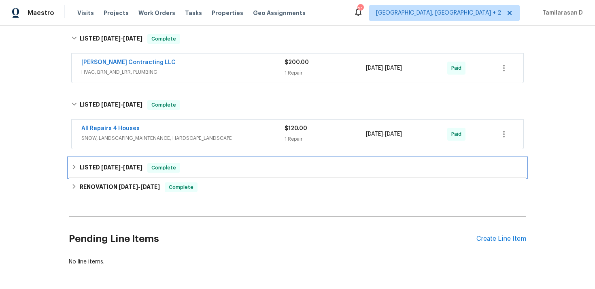
click at [89, 162] on div "LISTED 4/2/25 - 4/3/25 Complete" at bounding box center [297, 167] width 457 height 19
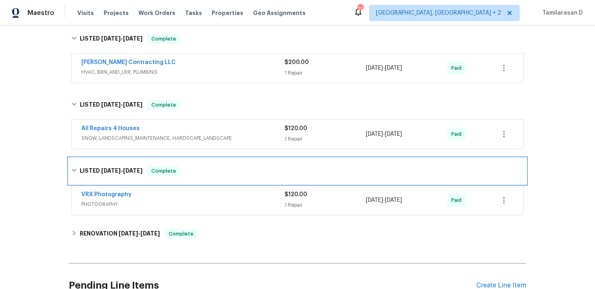
scroll to position [305, 0]
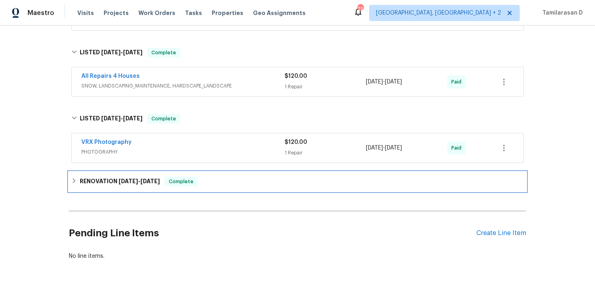
click at [101, 185] on h6 "RENOVATION 2/25/25 - 3/28/25" at bounding box center [120, 181] width 80 height 10
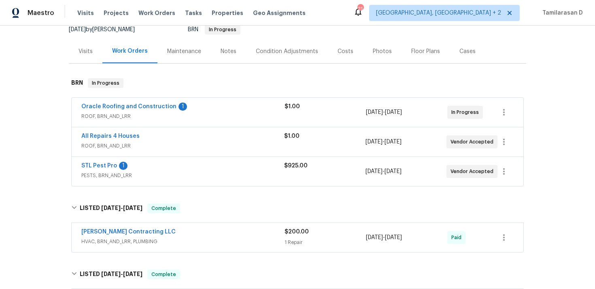
scroll to position [88, 0]
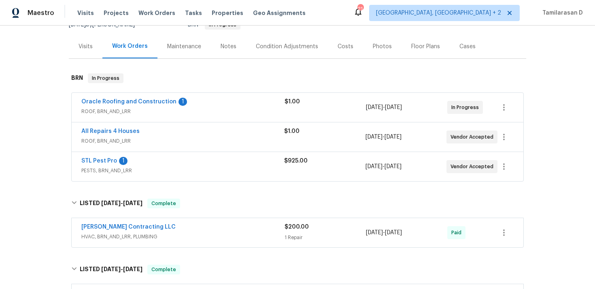
click at [156, 160] on div "STL Pest Pro 1" at bounding box center [182, 162] width 203 height 10
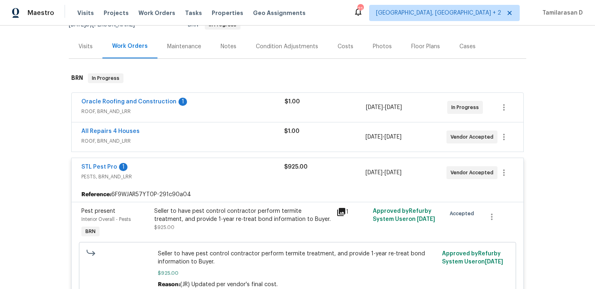
click at [159, 164] on div "STL Pest Pro 1" at bounding box center [182, 168] width 203 height 10
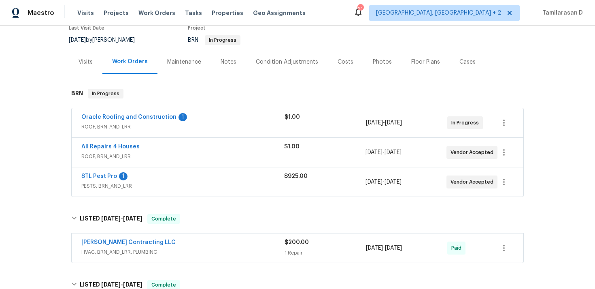
scroll to position [20, 0]
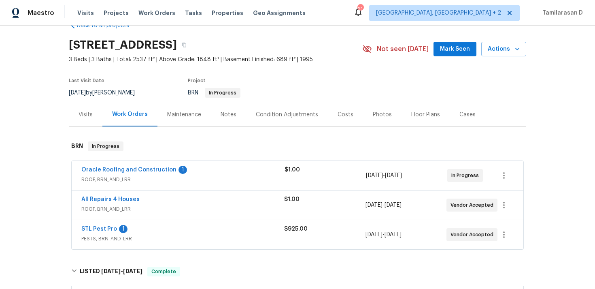
click at [162, 226] on div "STL Pest Pro 1" at bounding box center [182, 230] width 203 height 10
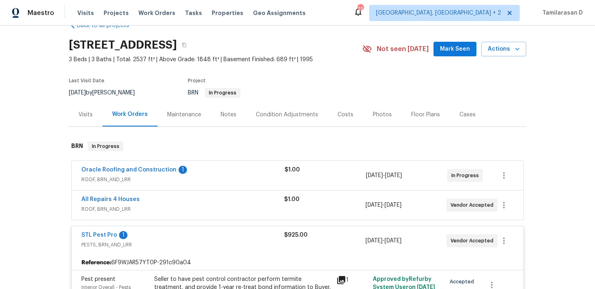
click at [169, 226] on div "STL Pest Pro 1 PESTS, BRN_AND_LRR $925.00 8/14/2025 - 8/17/2025 Vendor Accepted" at bounding box center [298, 240] width 452 height 29
click at [166, 233] on div "STL Pest Pro 1" at bounding box center [182, 236] width 203 height 10
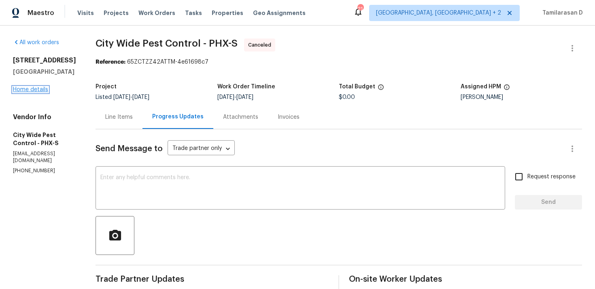
click at [32, 92] on link "Home details" at bounding box center [30, 90] width 35 height 6
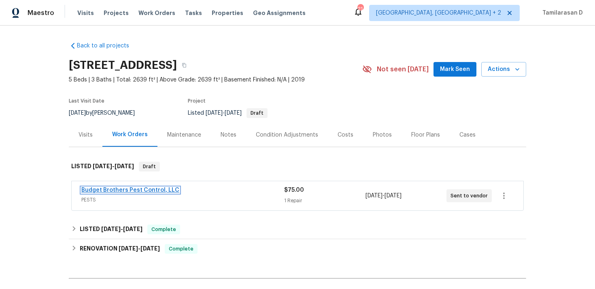
click at [114, 188] on link "Budget Brothers Pest Control, LLC" at bounding box center [130, 190] width 98 height 6
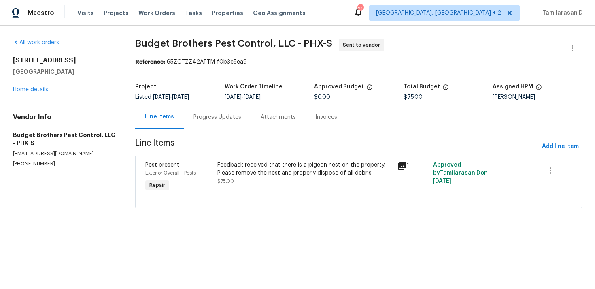
click at [198, 115] on div "Progress Updates" at bounding box center [218, 117] width 48 height 8
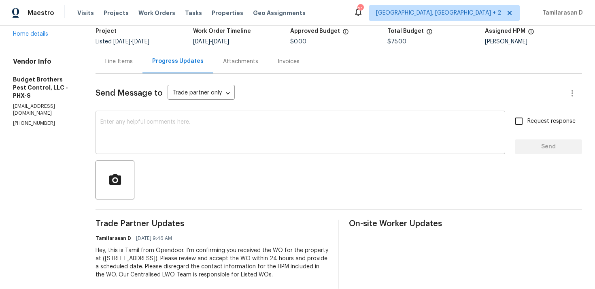
scroll to position [76, 0]
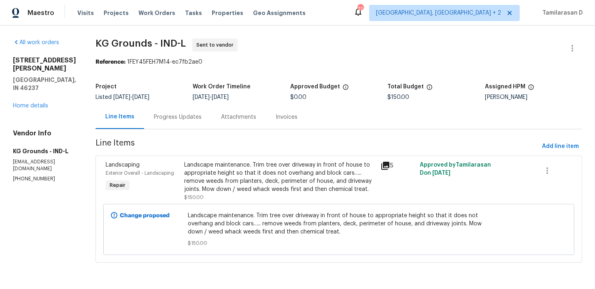
click at [181, 111] on div "Progress Updates" at bounding box center [177, 117] width 67 height 24
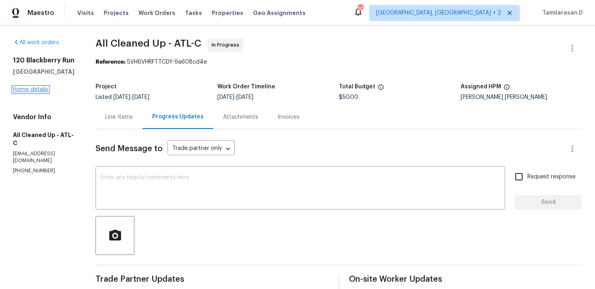
click at [28, 92] on link "Home details" at bounding box center [30, 90] width 35 height 6
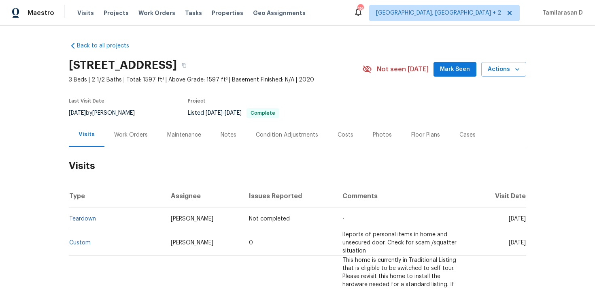
click at [128, 140] on div "Work Orders" at bounding box center [130, 135] width 53 height 24
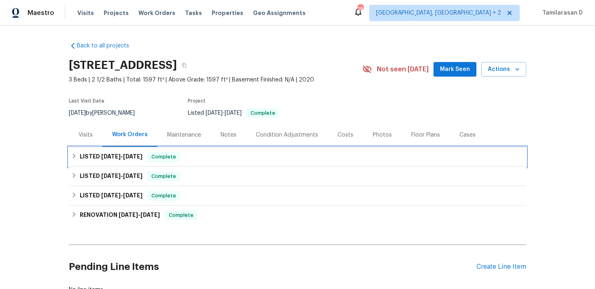
click at [115, 159] on span "8/2/25" at bounding box center [110, 156] width 19 height 6
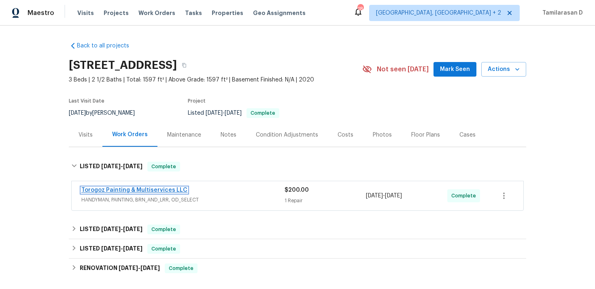
click at [119, 189] on link "Torogoz Painting & Multiservices LLC" at bounding box center [134, 190] width 106 height 6
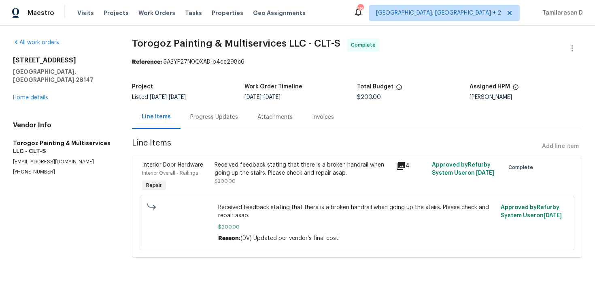
click at [208, 130] on section "Torogoz Painting & Multiservices LLC - CLT-S Complete Reference: 5A3YF27N0QXAD-…" at bounding box center [357, 152] width 450 height 229
click at [205, 117] on div "Progress Updates" at bounding box center [214, 117] width 48 height 8
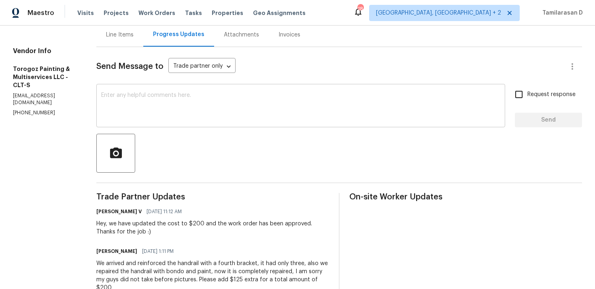
scroll to position [4, 0]
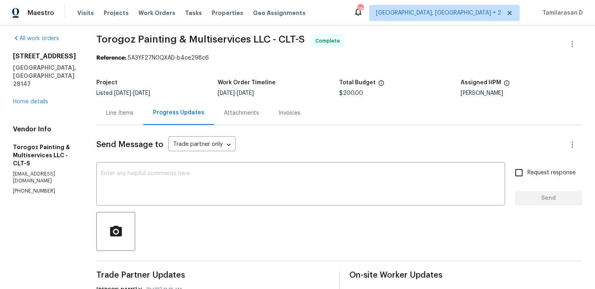
click at [134, 115] on div "Line Items" at bounding box center [120, 113] width 28 height 8
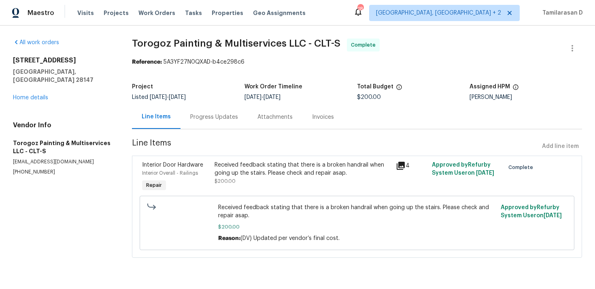
click at [270, 173] on div "Received feedback stating that there is a broken handrail when going up the sta…" at bounding box center [303, 169] width 176 height 16
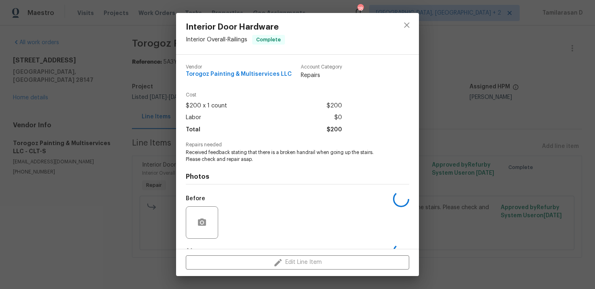
scroll to position [51, 0]
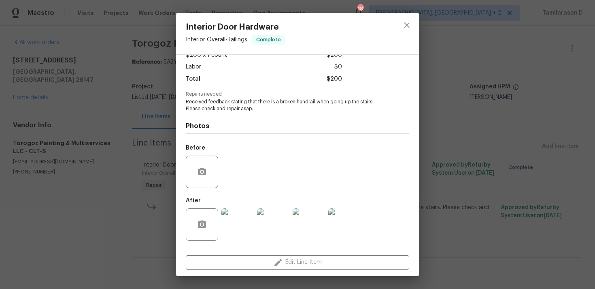
click at [231, 224] on img at bounding box center [237, 224] width 32 height 32
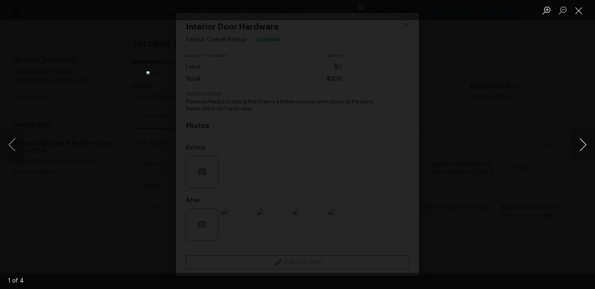
click at [581, 146] on button "Next image" at bounding box center [583, 144] width 24 height 32
click at [580, 12] on button "Close lightbox" at bounding box center [579, 10] width 16 height 14
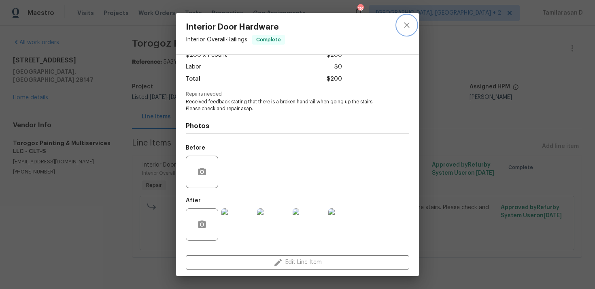
click at [411, 26] on icon "close" at bounding box center [407, 25] width 10 height 10
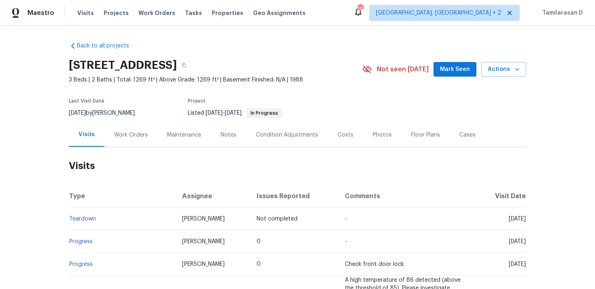
click at [135, 136] on div "Work Orders" at bounding box center [131, 135] width 34 height 8
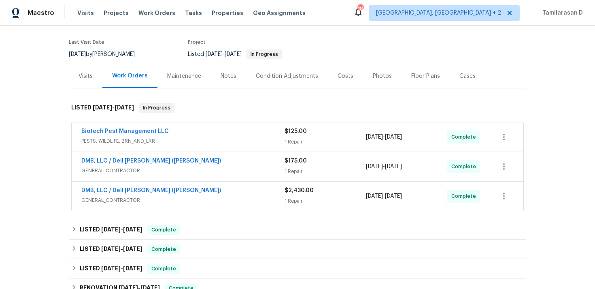
scroll to position [52, 0]
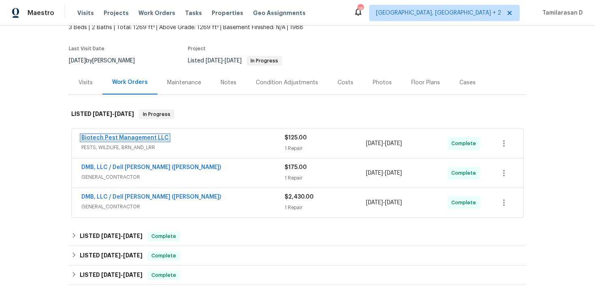
click at [139, 137] on link "Biotech Pest Management LLC" at bounding box center [124, 138] width 87 height 6
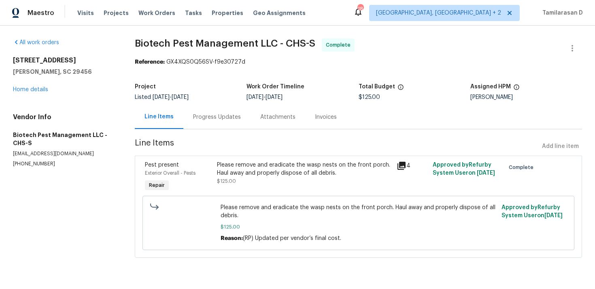
click at [207, 118] on div "Progress Updates" at bounding box center [217, 117] width 48 height 8
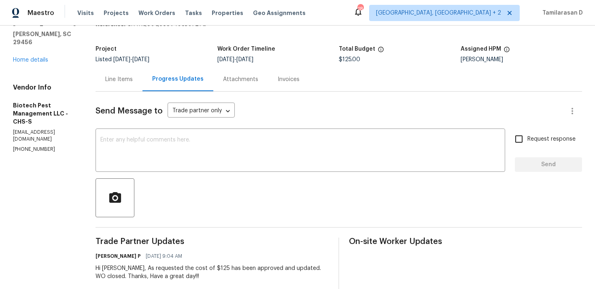
scroll to position [3, 0]
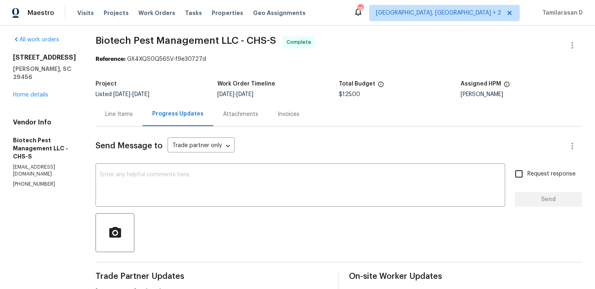
click at [123, 111] on div "Line Items" at bounding box center [119, 114] width 28 height 8
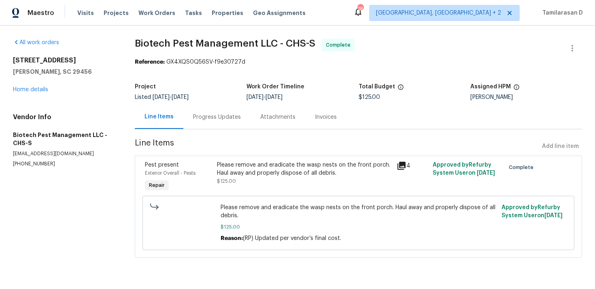
click at [269, 175] on div "Please remove and eradicate the wasp nests on the front porch. Haul away and pr…" at bounding box center [304, 169] width 175 height 16
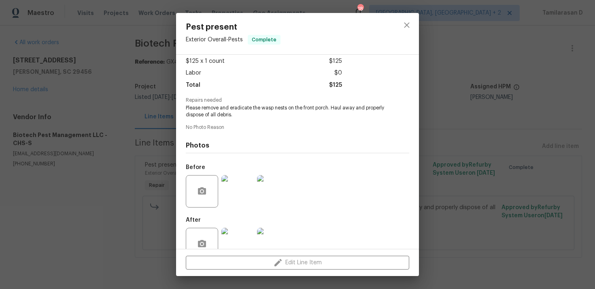
scroll to position [64, 0]
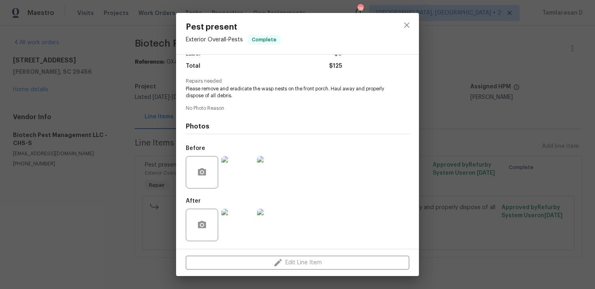
click at [156, 133] on div "Pest present Exterior Overall - Pests Complete Vendor Biotech Pest Management L…" at bounding box center [297, 144] width 595 height 289
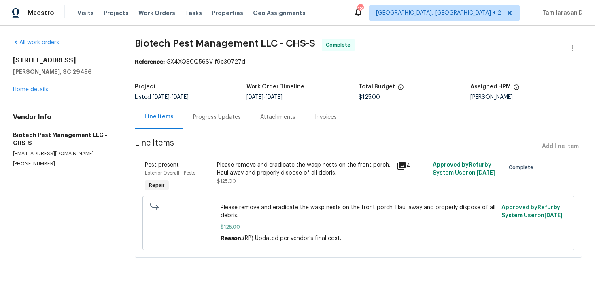
click at [213, 111] on div "Progress Updates" at bounding box center [216, 117] width 67 height 24
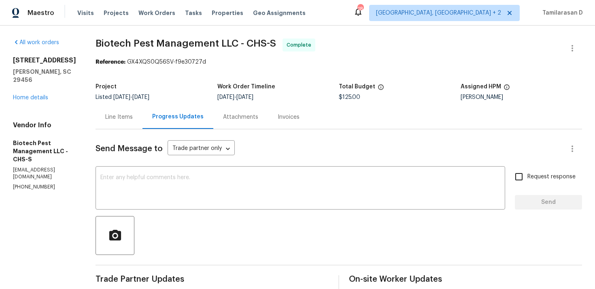
click at [112, 113] on div "Line Items" at bounding box center [119, 117] width 28 height 8
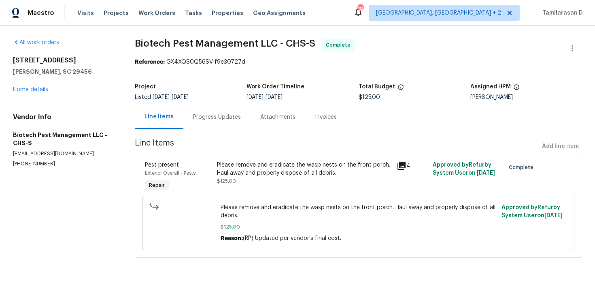
click at [200, 115] on div "Progress Updates" at bounding box center [217, 117] width 48 height 8
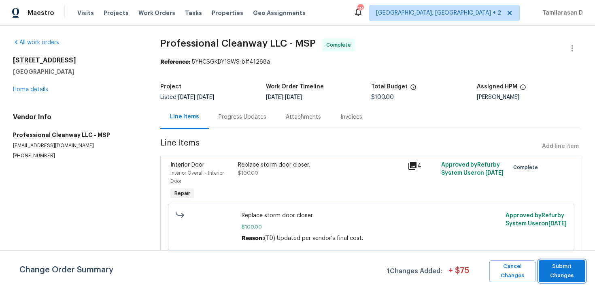
click at [571, 265] on span "Submit Changes" at bounding box center [562, 271] width 38 height 19
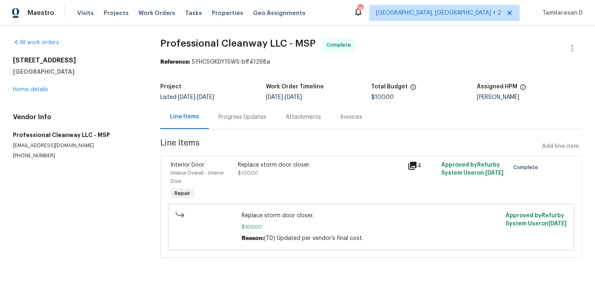
click at [244, 120] on div "Progress Updates" at bounding box center [243, 117] width 48 height 8
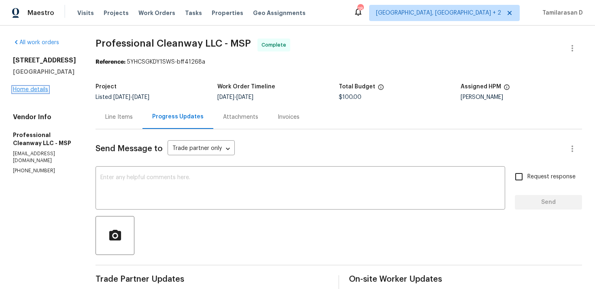
click at [34, 92] on link "Home details" at bounding box center [30, 90] width 35 height 6
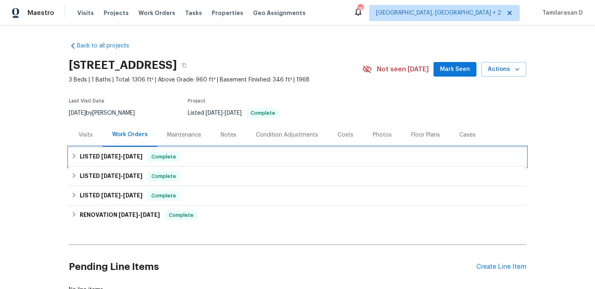
click at [102, 160] on h6 "LISTED 8/1/25 - 8/8/25" at bounding box center [111, 157] width 63 height 10
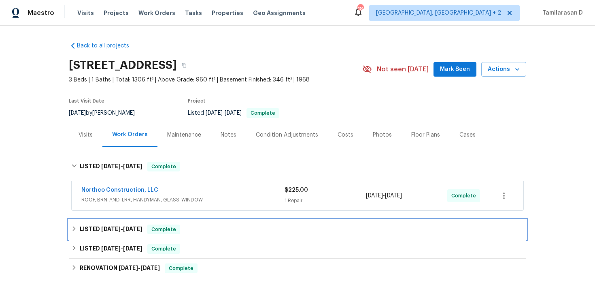
click at [106, 225] on h6 "LISTED 7/22/25 - 7/30/25" at bounding box center [111, 229] width 63 height 10
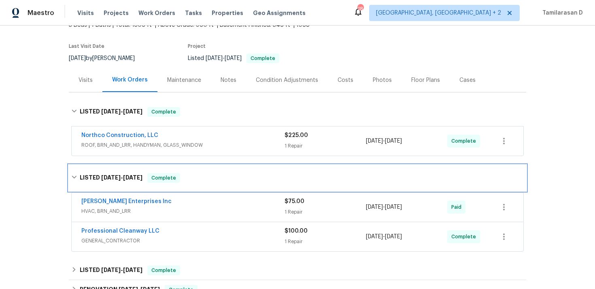
scroll to position [83, 0]
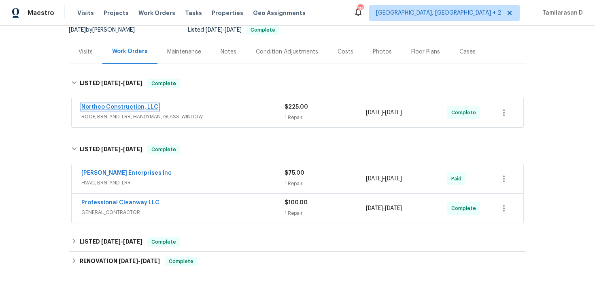
click at [138, 105] on link "Northco Construction, LLC" at bounding box center [119, 107] width 77 height 6
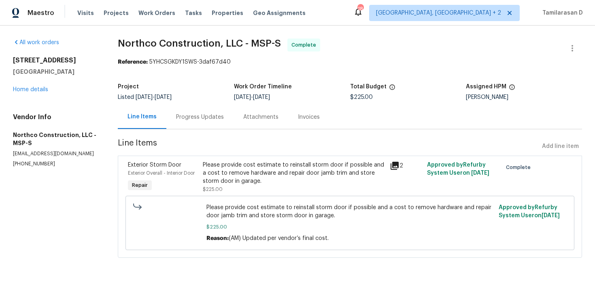
click at [194, 114] on div "Progress Updates" at bounding box center [200, 117] width 48 height 8
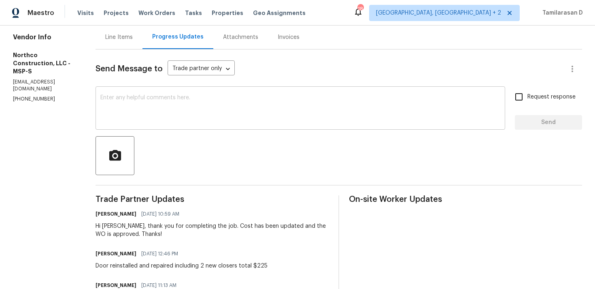
scroll to position [30, 0]
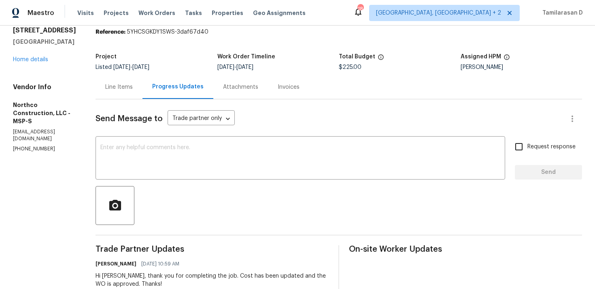
click at [125, 83] on div "Line Items" at bounding box center [119, 87] width 28 height 8
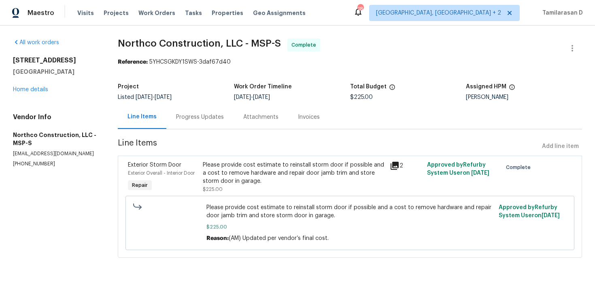
click at [274, 184] on div "Please provide cost estimate to reinstall storm door if possible and a cost to …" at bounding box center [294, 173] width 182 height 24
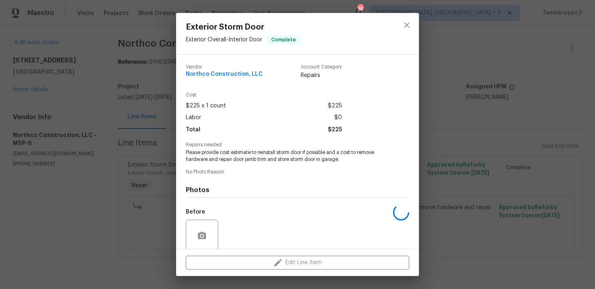
scroll to position [64, 0]
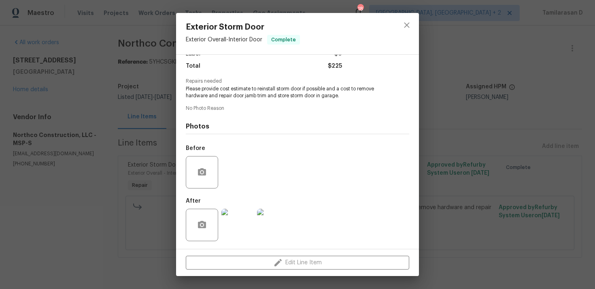
click at [127, 134] on div "Exterior Storm Door Exterior Overall - Interior Door Complete Vendor Northco Co…" at bounding box center [297, 144] width 595 height 289
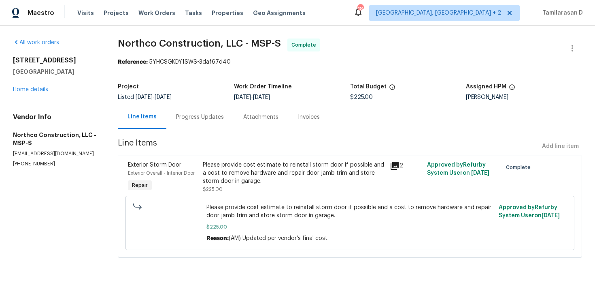
click at [234, 163] on div "Please provide cost estimate to reinstall storm door if possible and a cost to …" at bounding box center [294, 173] width 182 height 24
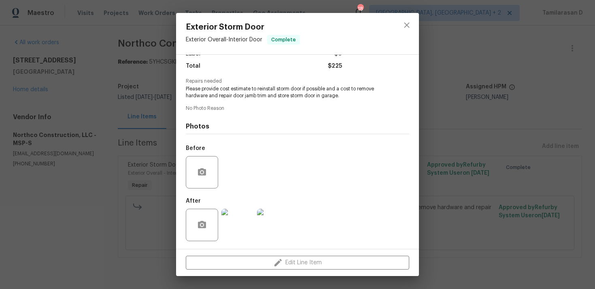
click at [236, 234] on img at bounding box center [237, 224] width 32 height 32
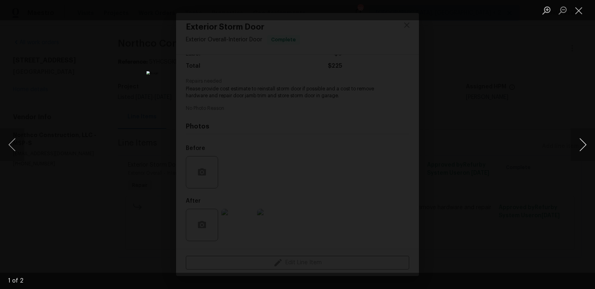
click at [579, 143] on button "Next image" at bounding box center [583, 144] width 24 height 32
click at [581, 14] on button "Close lightbox" at bounding box center [579, 10] width 16 height 14
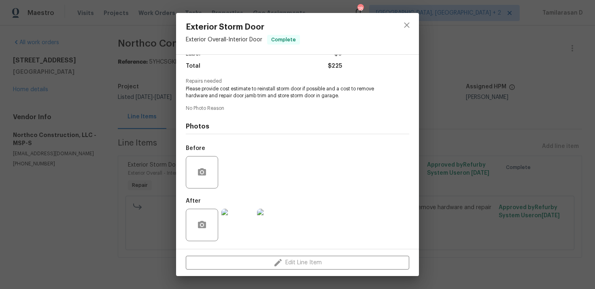
click at [108, 178] on div "Exterior Storm Door Exterior Overall - Interior Door Complete Vendor Northco Co…" at bounding box center [297, 144] width 595 height 289
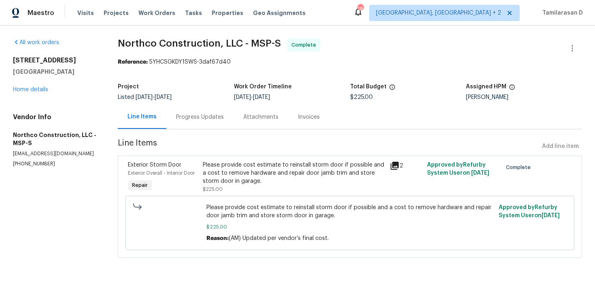
click at [195, 130] on section "Northco Construction, LLC - MSP-S Complete Reference: 5YHCSGKDY1SWS-3daf67d40 P…" at bounding box center [350, 152] width 464 height 229
click at [200, 121] on div "Progress Updates" at bounding box center [199, 117] width 67 height 24
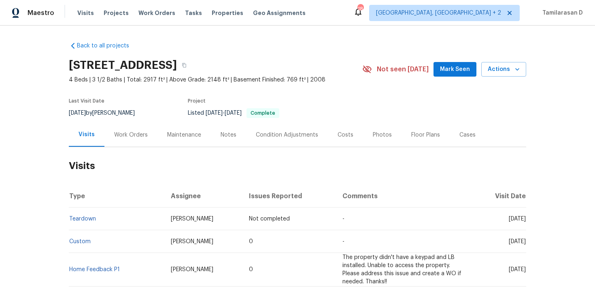
click at [120, 140] on div "Work Orders" at bounding box center [130, 135] width 53 height 24
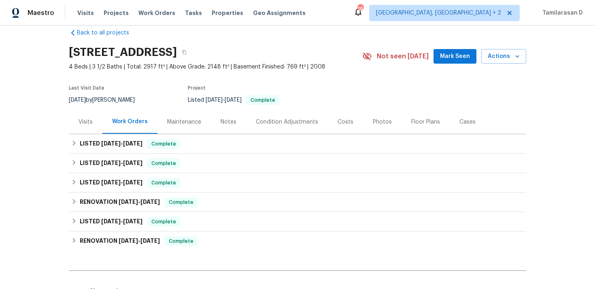
scroll to position [30, 0]
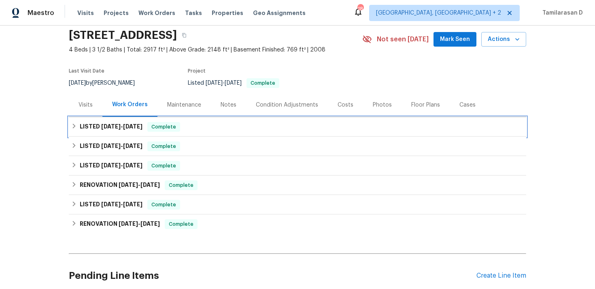
click at [81, 133] on div "LISTED [DATE] - [DATE] Complete" at bounding box center [297, 126] width 457 height 19
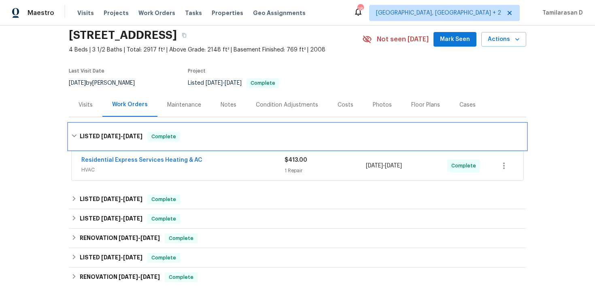
scroll to position [40, 0]
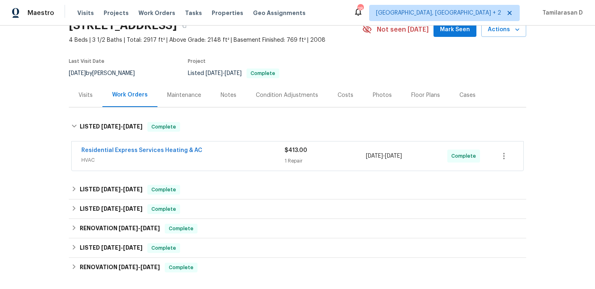
click at [120, 159] on span "HVAC" at bounding box center [182, 160] width 203 height 8
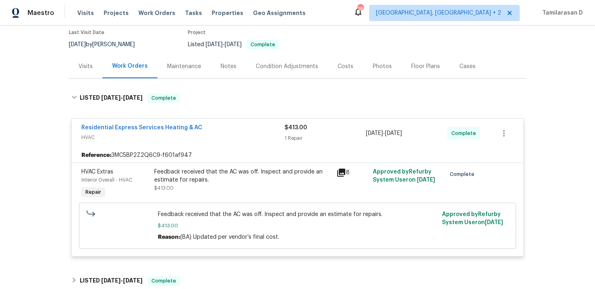
scroll to position [80, 0]
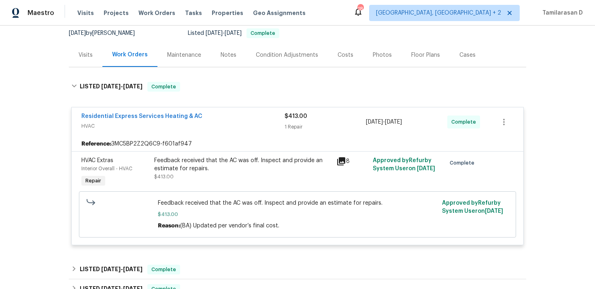
click at [218, 130] on div "Residential Express Services Heating & AC HVAC" at bounding box center [182, 121] width 203 height 19
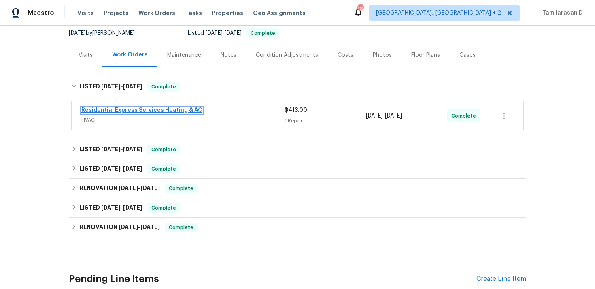
click at [118, 110] on link "Residential Express Services Heating & AC" at bounding box center [141, 110] width 121 height 6
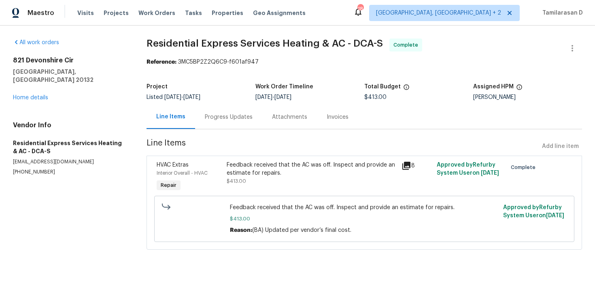
click at [287, 177] on div "Feedback received that the AC was off. Inspect and provide an estimate for repa…" at bounding box center [312, 173] width 170 height 24
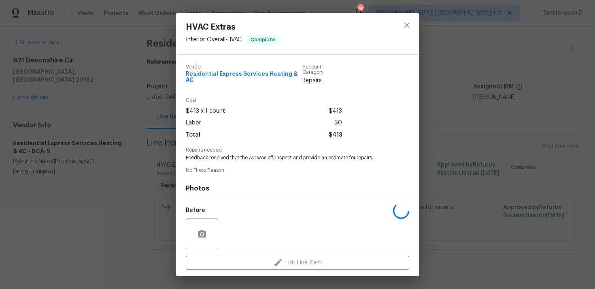
scroll to position [57, 0]
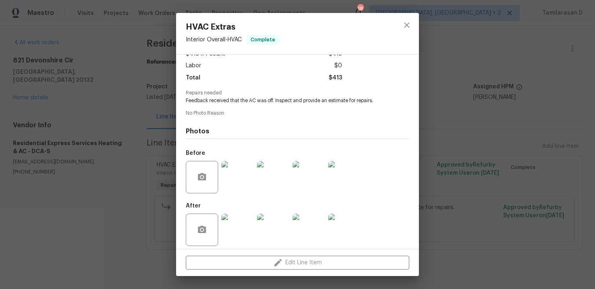
click at [233, 225] on img at bounding box center [237, 229] width 32 height 32
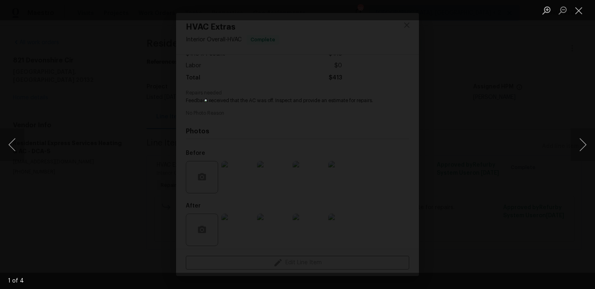
click at [563, 149] on div "Lightbox" at bounding box center [297, 144] width 595 height 289
click at [581, 140] on button "Next image" at bounding box center [583, 144] width 24 height 32
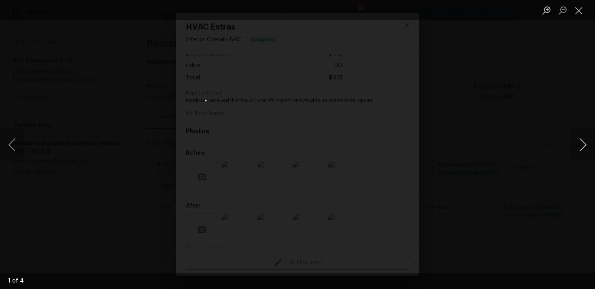
click at [581, 138] on button "Next image" at bounding box center [583, 144] width 24 height 32
click at [583, 146] on button "Next image" at bounding box center [583, 144] width 24 height 32
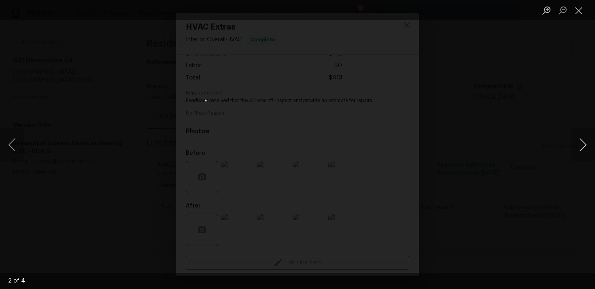
click at [583, 146] on button "Next image" at bounding box center [583, 144] width 24 height 32
click at [578, 13] on button "Close lightbox" at bounding box center [579, 10] width 16 height 14
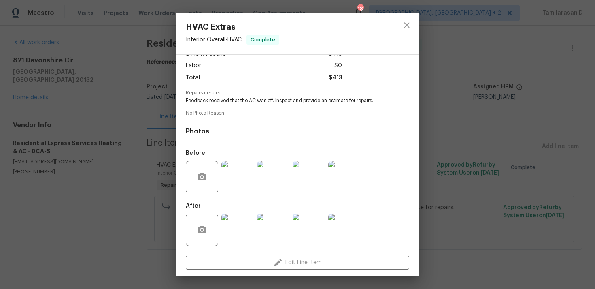
click at [238, 172] on img at bounding box center [237, 177] width 32 height 32
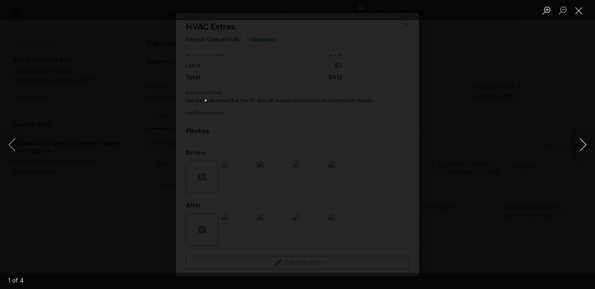
click at [585, 141] on button "Next image" at bounding box center [583, 144] width 24 height 32
click at [580, 141] on button "Next image" at bounding box center [583, 144] width 24 height 32
click at [578, 140] on button "Next image" at bounding box center [583, 144] width 24 height 32
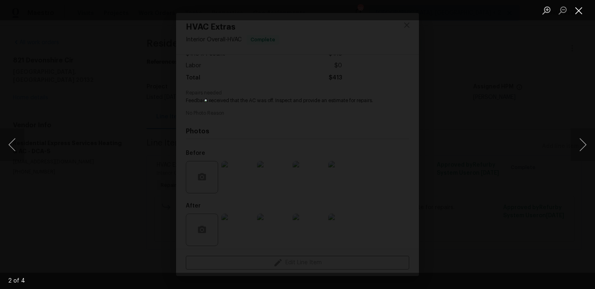
click at [580, 15] on button "Close lightbox" at bounding box center [579, 10] width 16 height 14
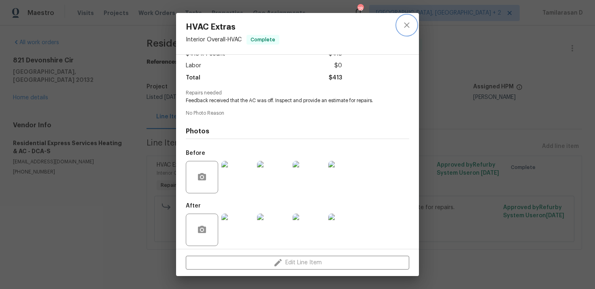
click at [406, 29] on icon "close" at bounding box center [407, 25] width 10 height 10
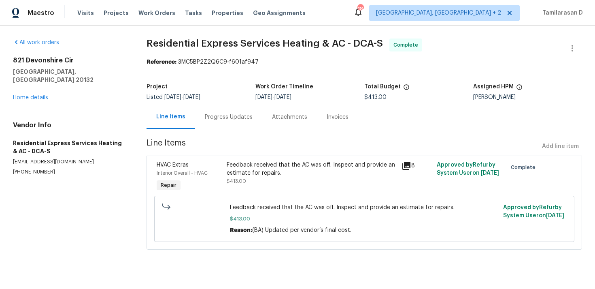
click at [225, 125] on div "Progress Updates" at bounding box center [228, 117] width 67 height 24
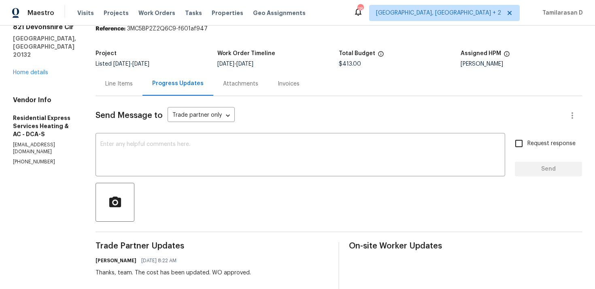
scroll to position [12, 0]
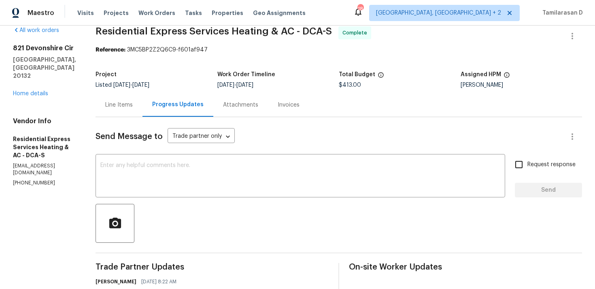
click at [125, 109] on div "Line Items" at bounding box center [119, 105] width 47 height 24
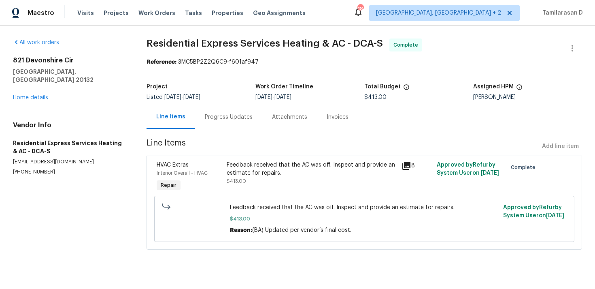
click at [287, 218] on span "$413.00" at bounding box center [364, 219] width 268 height 8
click at [283, 176] on div "Feedback received that the AC was off. Inspect and provide an estimate for repa…" at bounding box center [312, 169] width 170 height 16
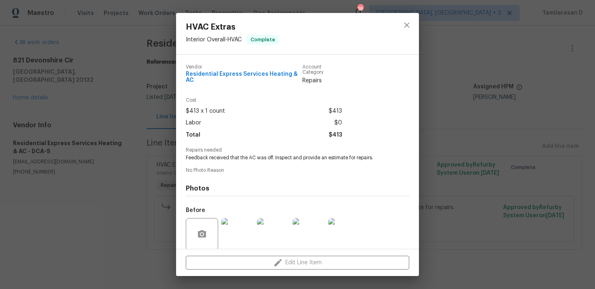
scroll to position [57, 0]
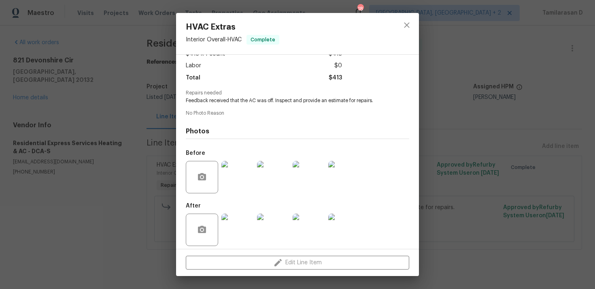
click at [225, 218] on img at bounding box center [237, 229] width 32 height 32
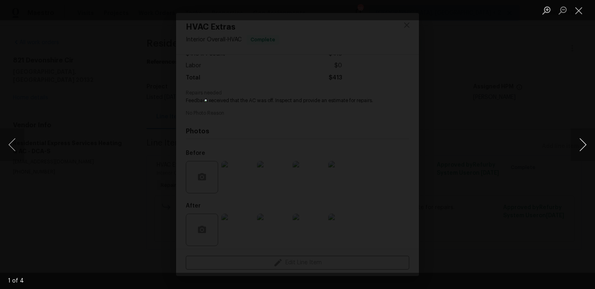
click at [582, 147] on button "Next image" at bounding box center [583, 144] width 24 height 32
click at [581, 145] on button "Next image" at bounding box center [583, 144] width 24 height 32
click at [581, 14] on button "Close lightbox" at bounding box center [579, 10] width 16 height 14
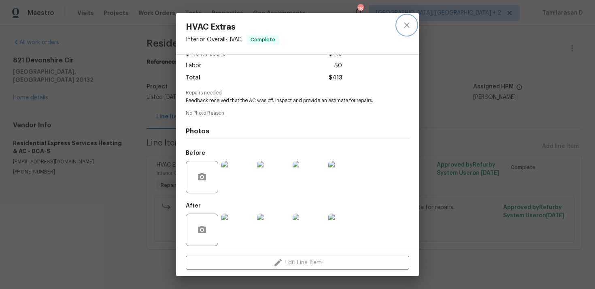
click at [411, 28] on icon "close" at bounding box center [407, 25] width 10 height 10
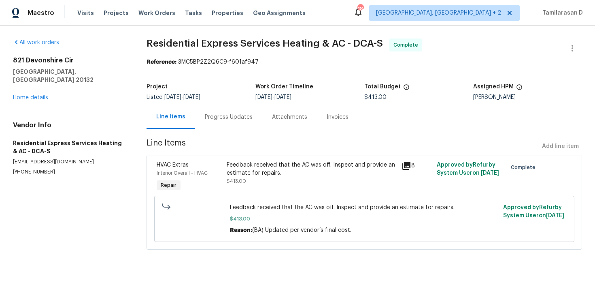
click at [240, 125] on div "Progress Updates" at bounding box center [228, 117] width 67 height 24
